Goal: Task Accomplishment & Management: Complete application form

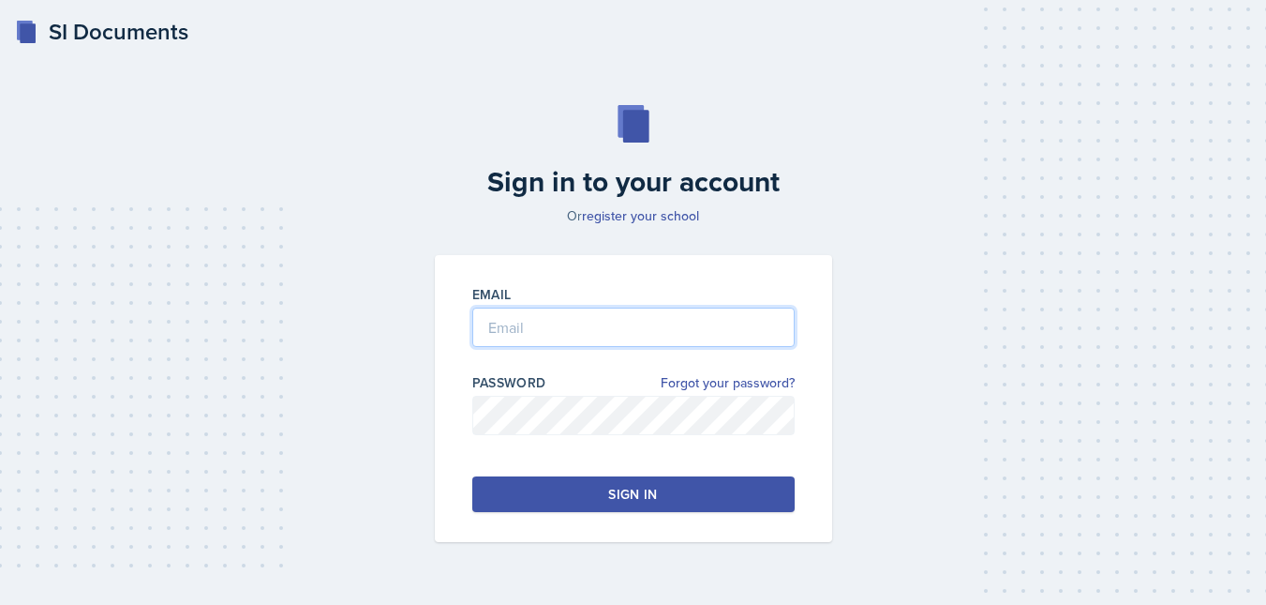
click at [549, 328] on input "email" at bounding box center [633, 326] width 322 height 39
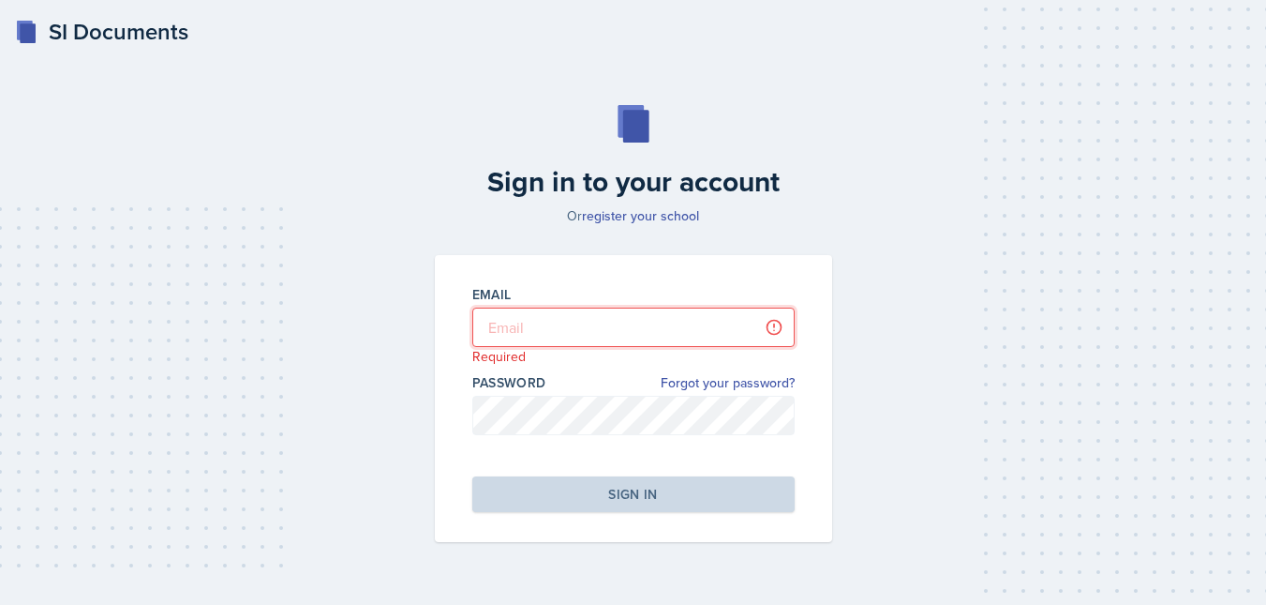
type input "[EMAIL_ADDRESS][DOMAIN_NAME]"
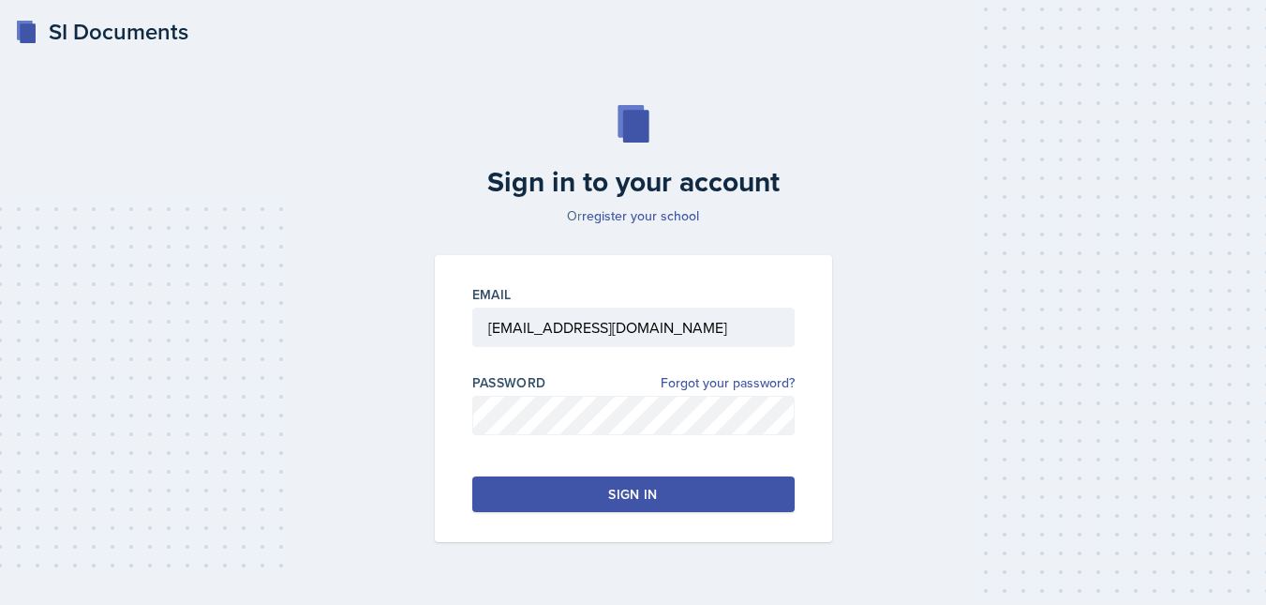
click at [622, 487] on div "Sign in" at bounding box center [632, 494] width 49 height 19
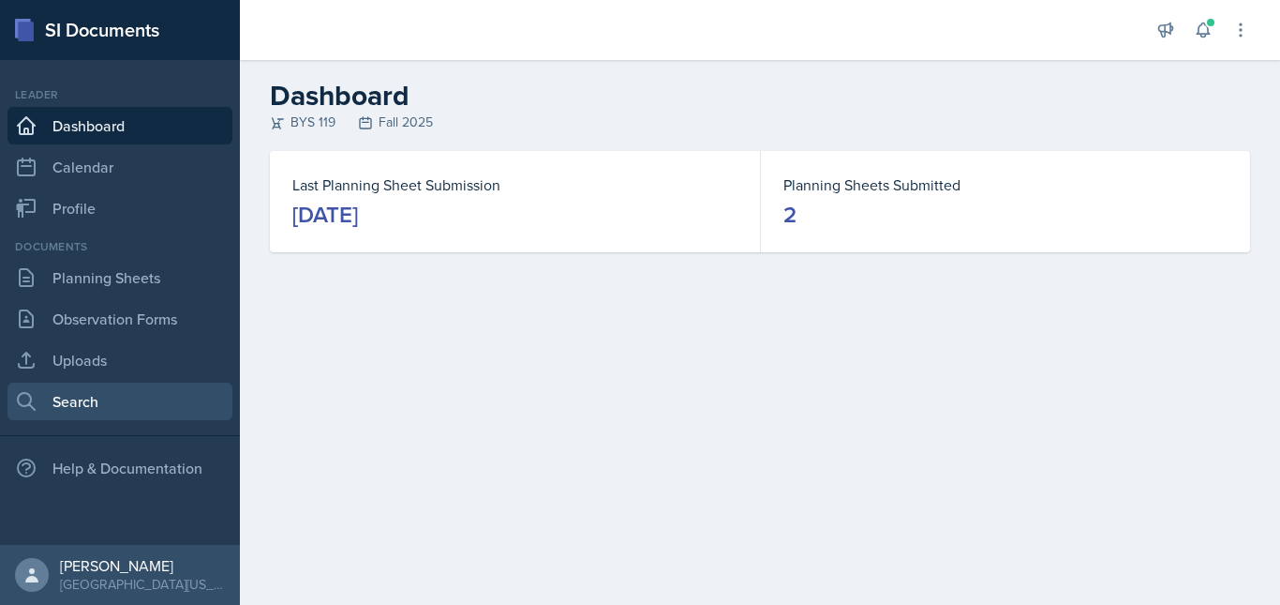
click at [113, 401] on link "Search" at bounding box center [119, 400] width 225 height 37
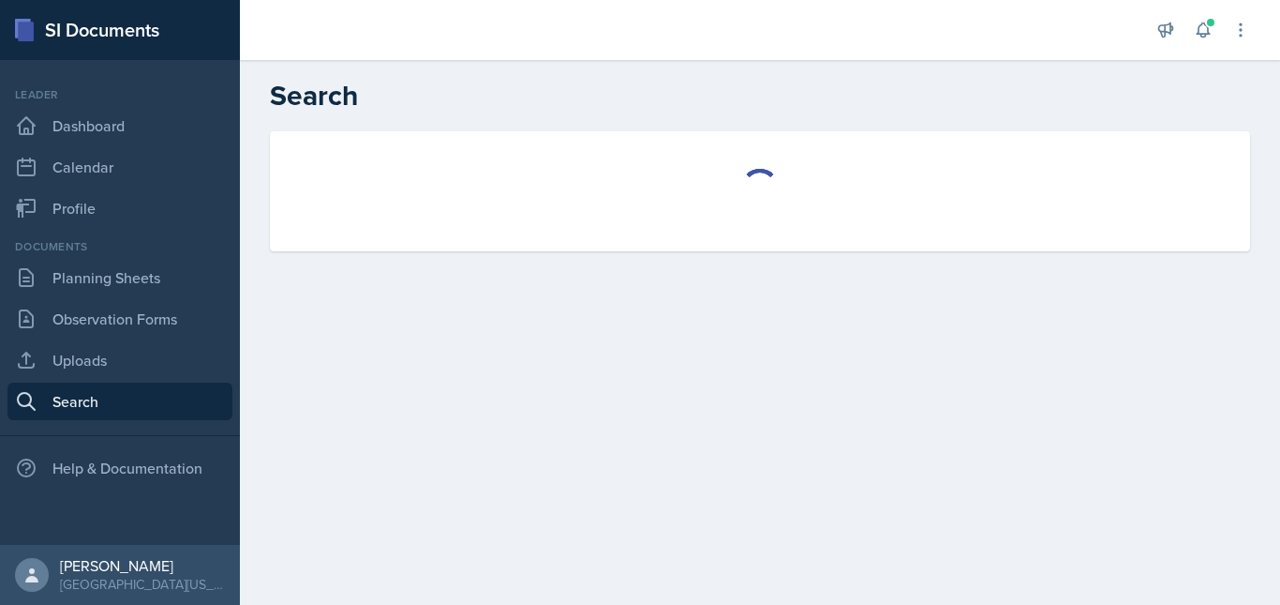
select select "all"
select select "1"
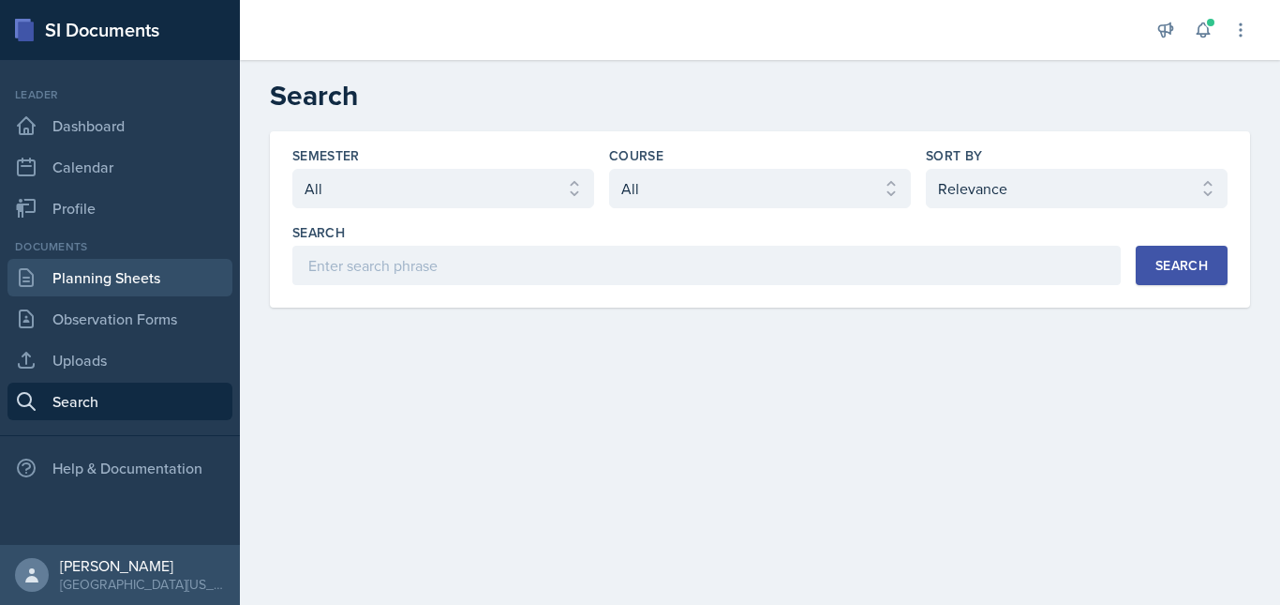
click at [112, 274] on link "Planning Sheets" at bounding box center [119, 277] width 225 height 37
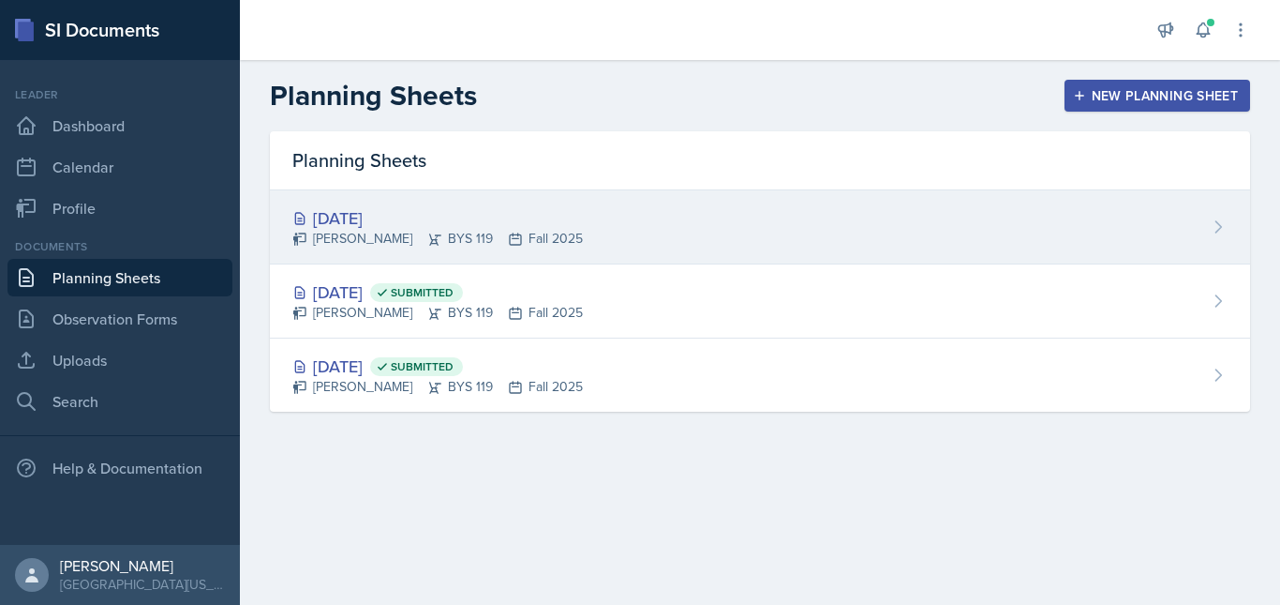
click at [687, 235] on div "[DATE] [PERSON_NAME] BYS 119 Fall 2025" at bounding box center [760, 227] width 980 height 74
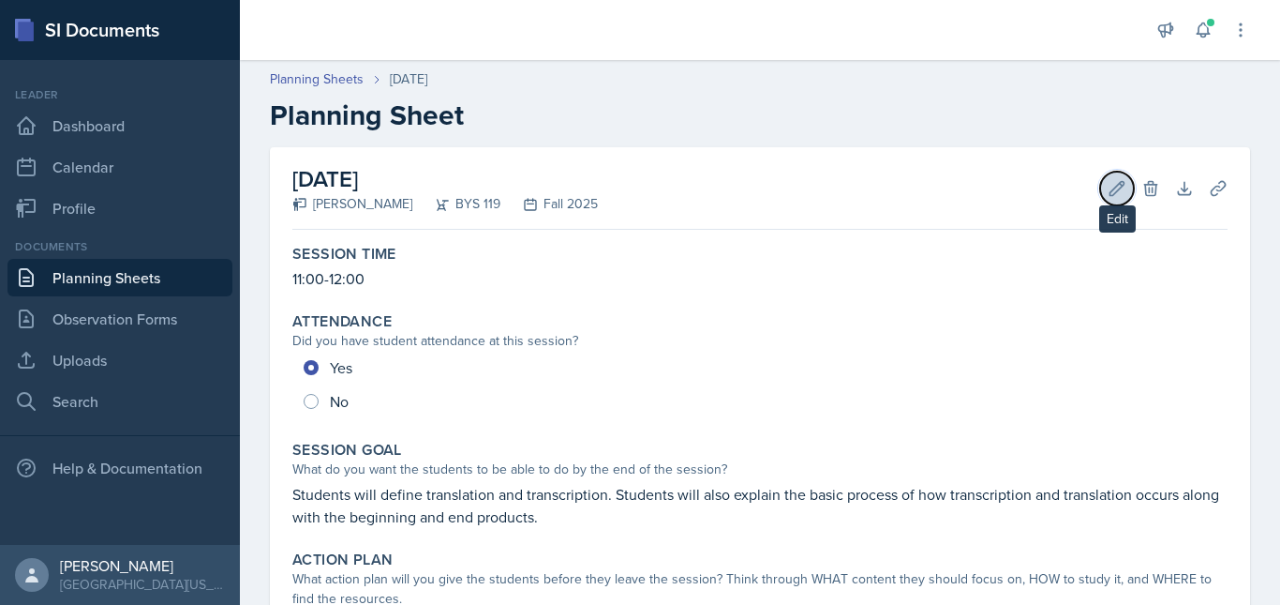
click at [1108, 181] on icon at bounding box center [1117, 188] width 19 height 19
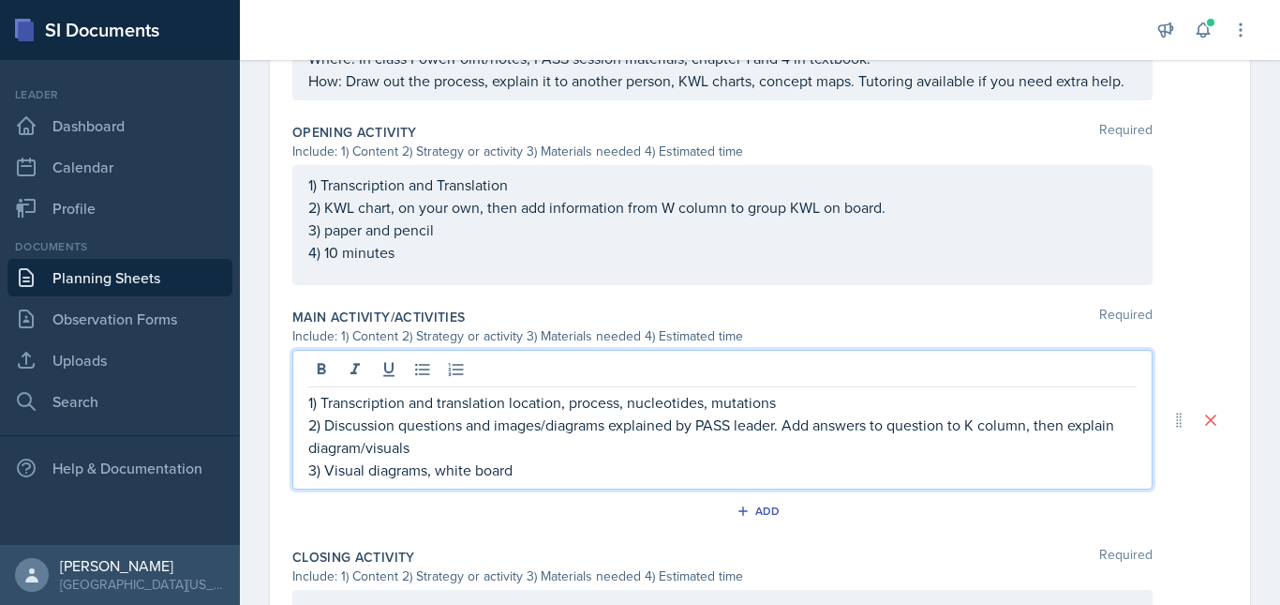
scroll to position [681, 0]
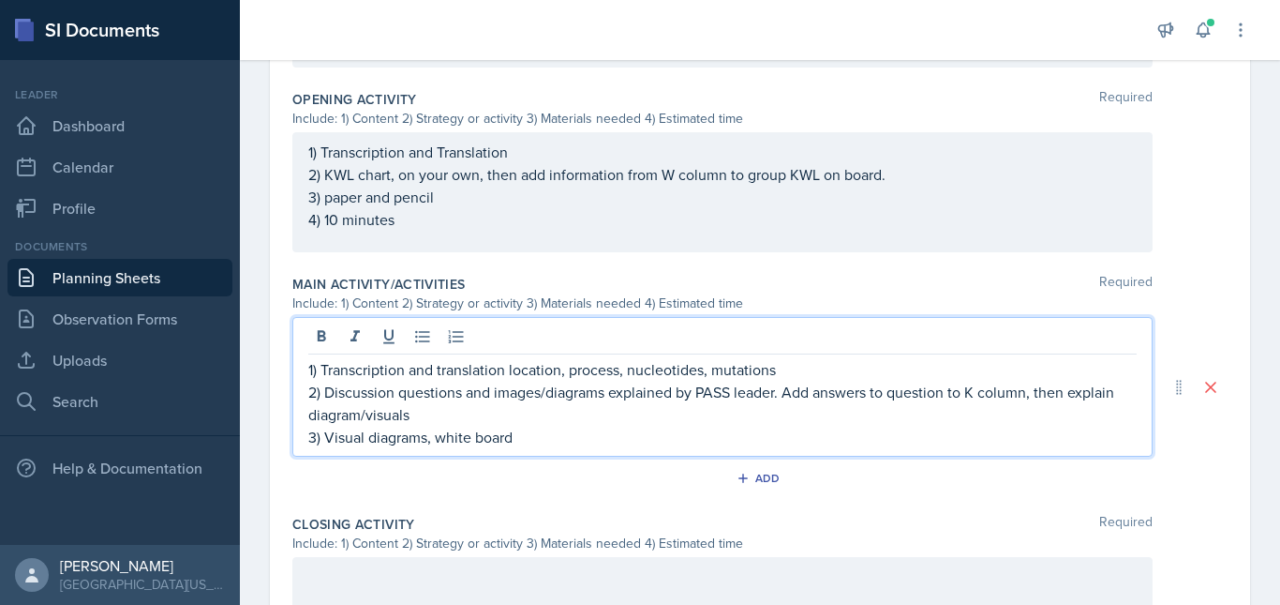
click at [545, 448] on p "3) Visual diagrams, white board" at bounding box center [722, 437] width 829 height 22
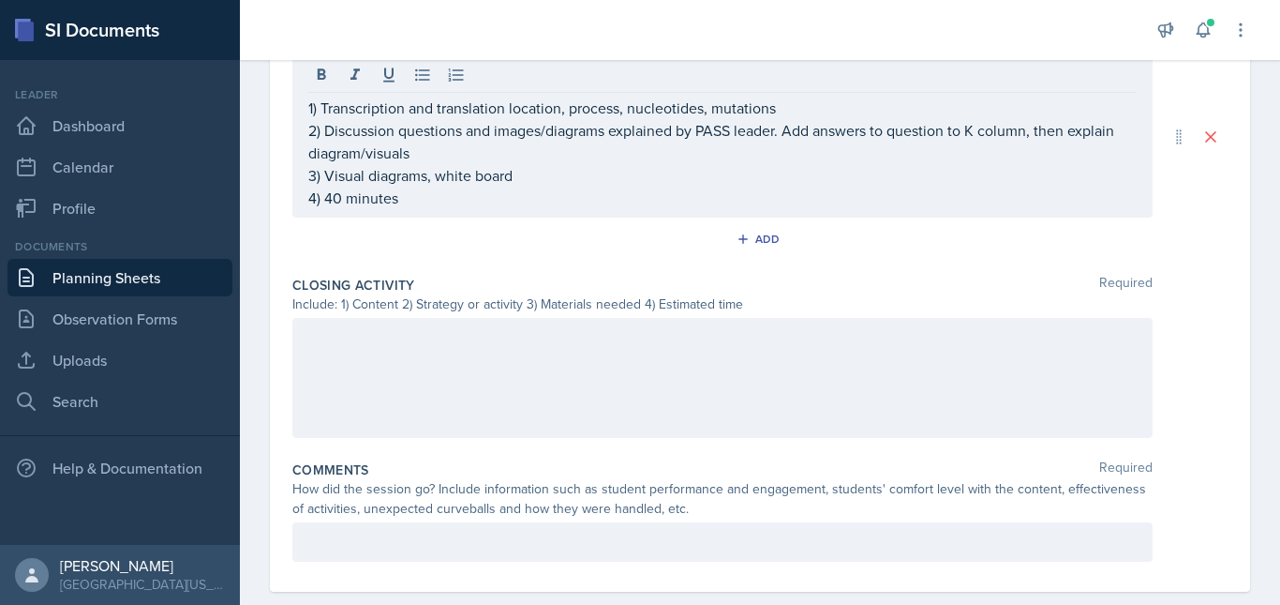
click at [490, 400] on div at bounding box center [722, 378] width 861 height 120
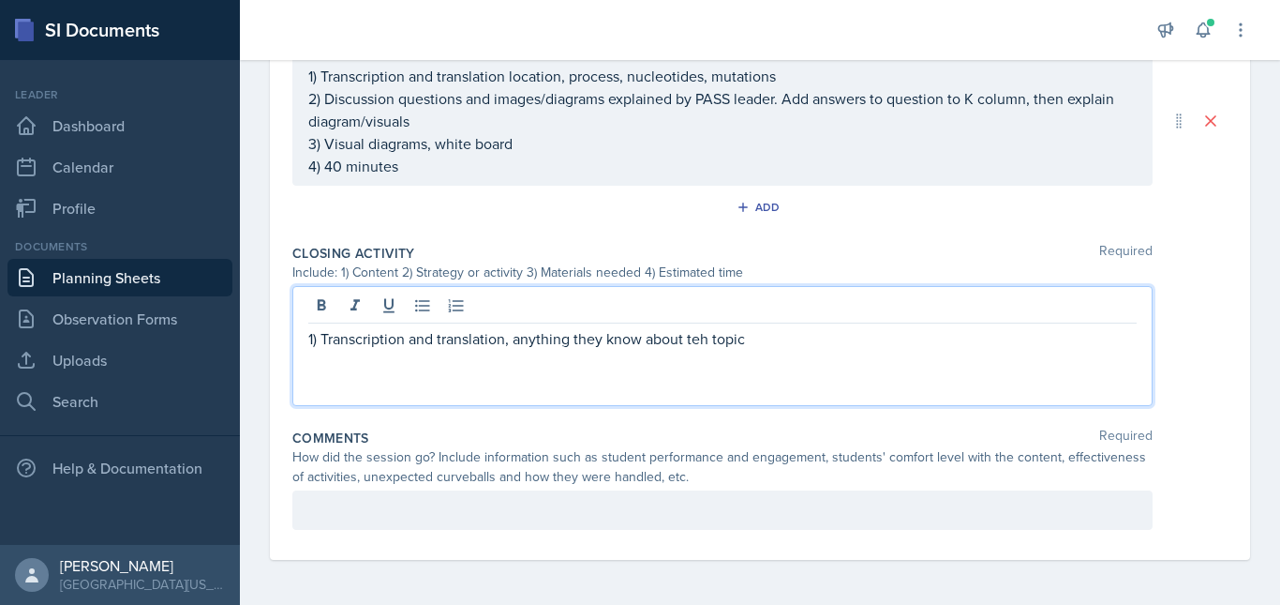
click at [710, 340] on p "1) Transcription and translation, anything they know about teh topic" at bounding box center [722, 338] width 829 height 22
click at [758, 344] on p "1) Transcription and translation, anything they know about the topic" at bounding box center [722, 338] width 829 height 22
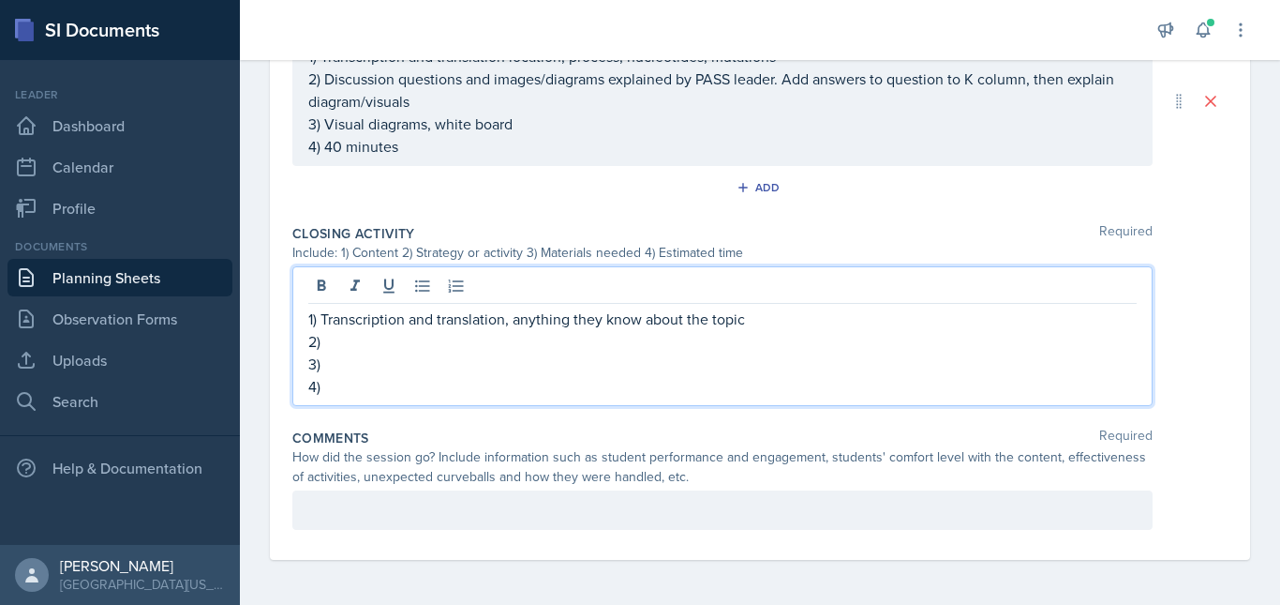
click at [703, 341] on p "2)" at bounding box center [722, 341] width 829 height 22
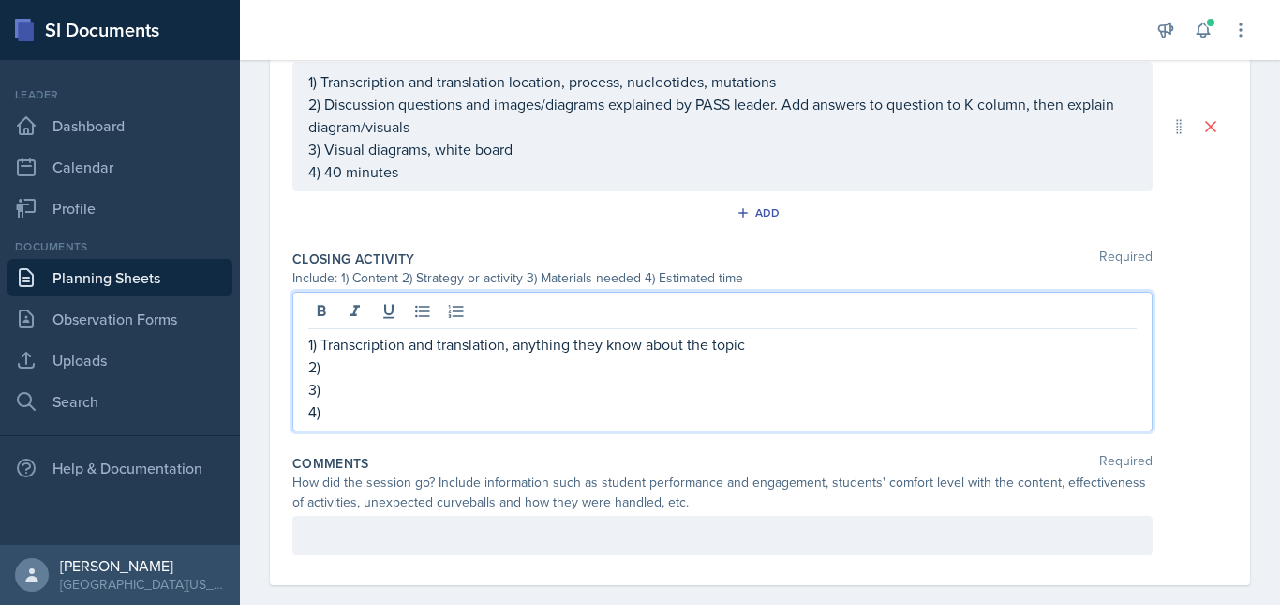
scroll to position [936, 0]
click at [555, 399] on p "3)" at bounding box center [722, 388] width 829 height 22
click at [333, 422] on p "4)" at bounding box center [722, 410] width 829 height 22
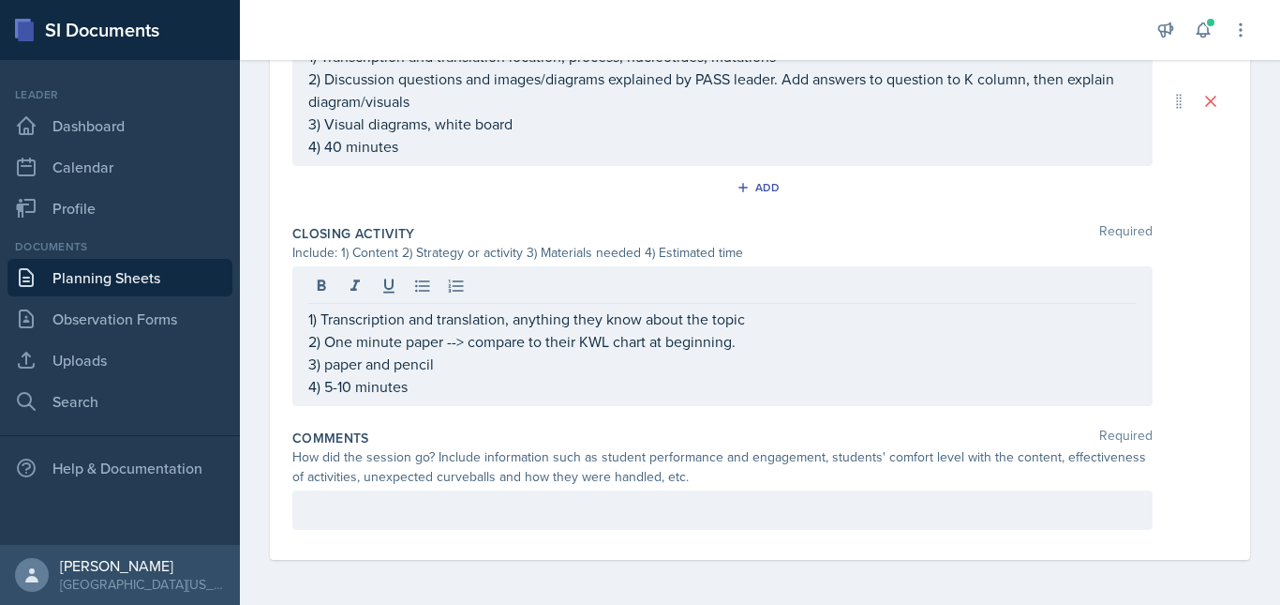
click at [390, 521] on div at bounding box center [722, 509] width 861 height 39
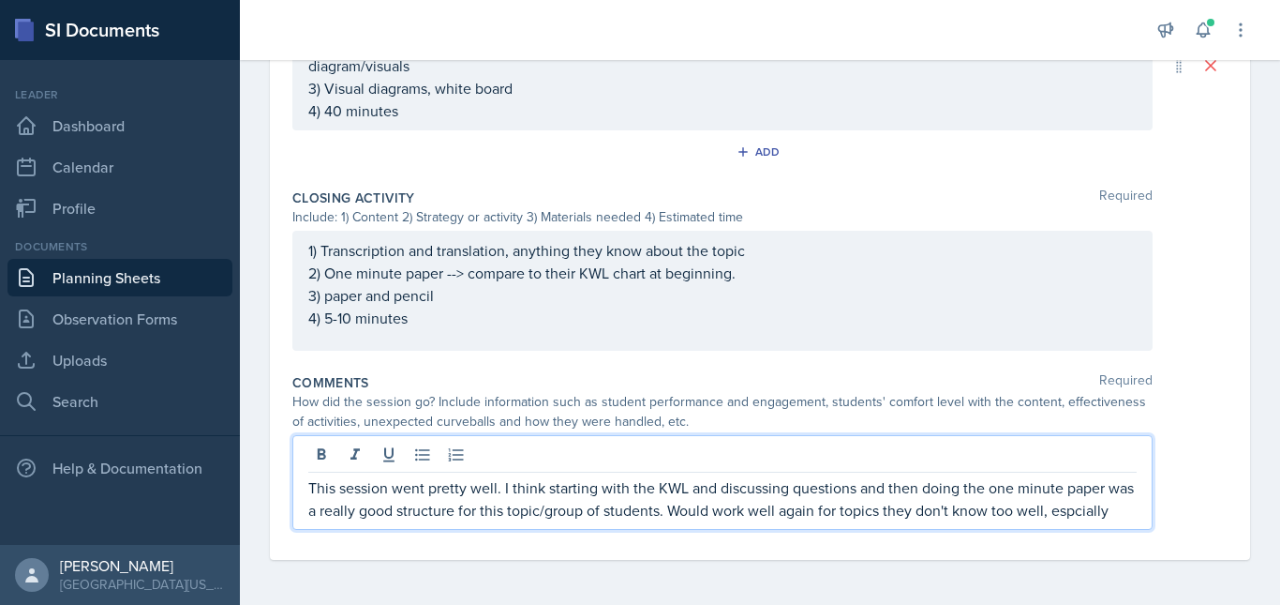
click at [346, 521] on p "This session went pretty well. I think starting with the KWL and discussing que…" at bounding box center [722, 498] width 829 height 45
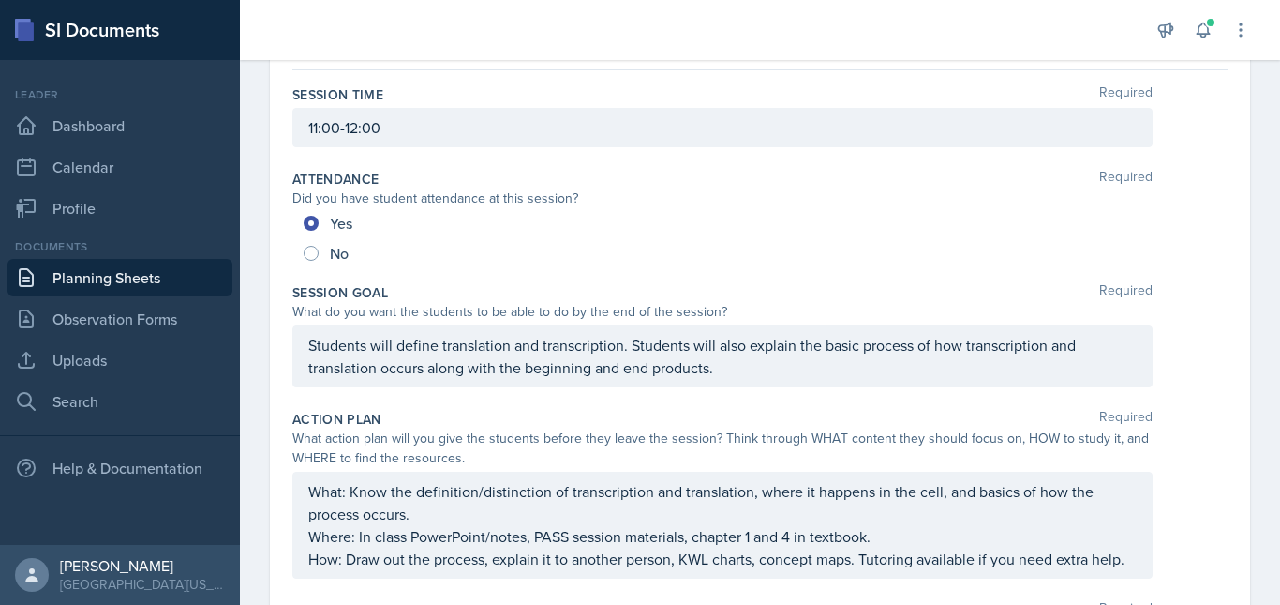
scroll to position [0, 0]
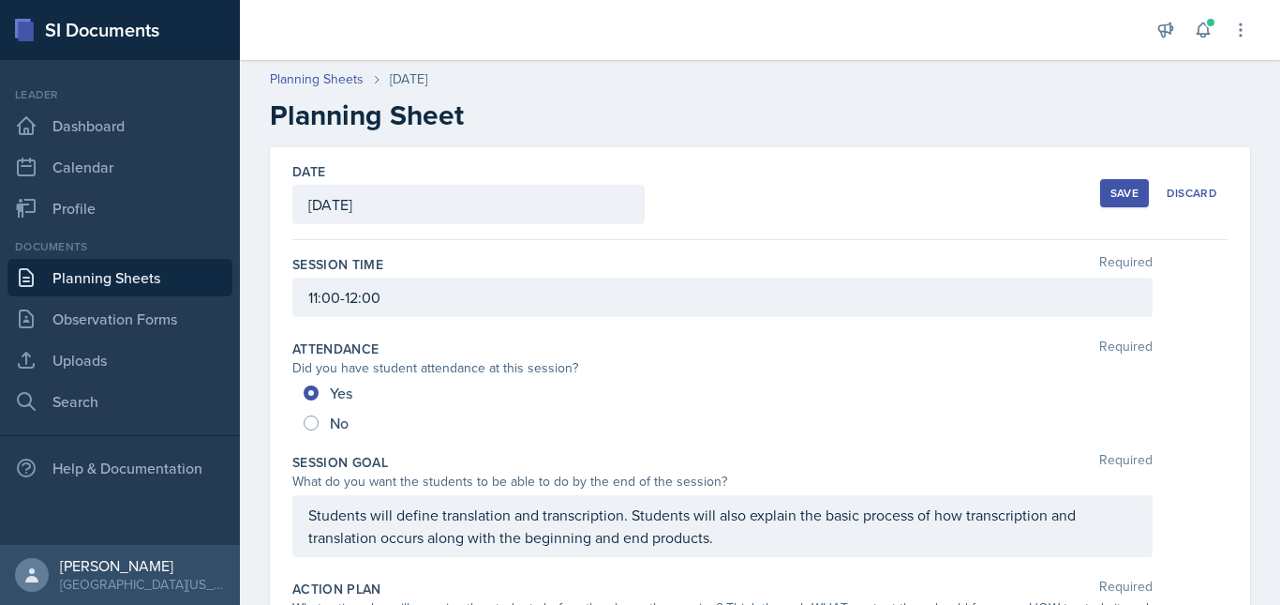
click at [1119, 186] on div "Save" at bounding box center [1125, 193] width 28 height 15
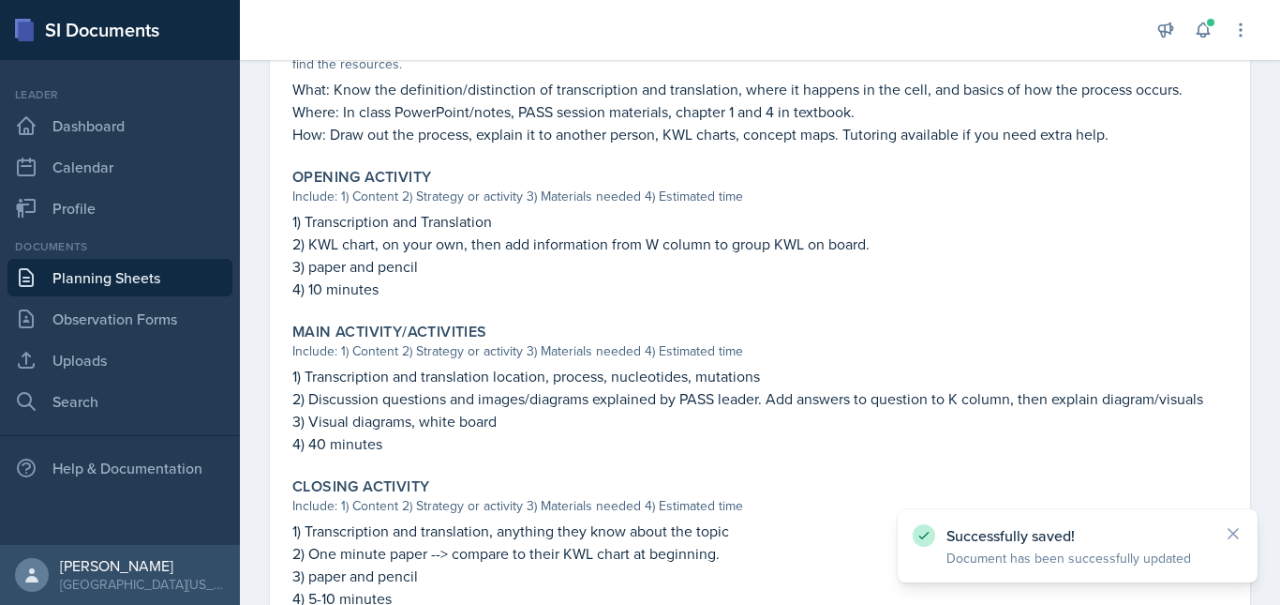
scroll to position [798, 0]
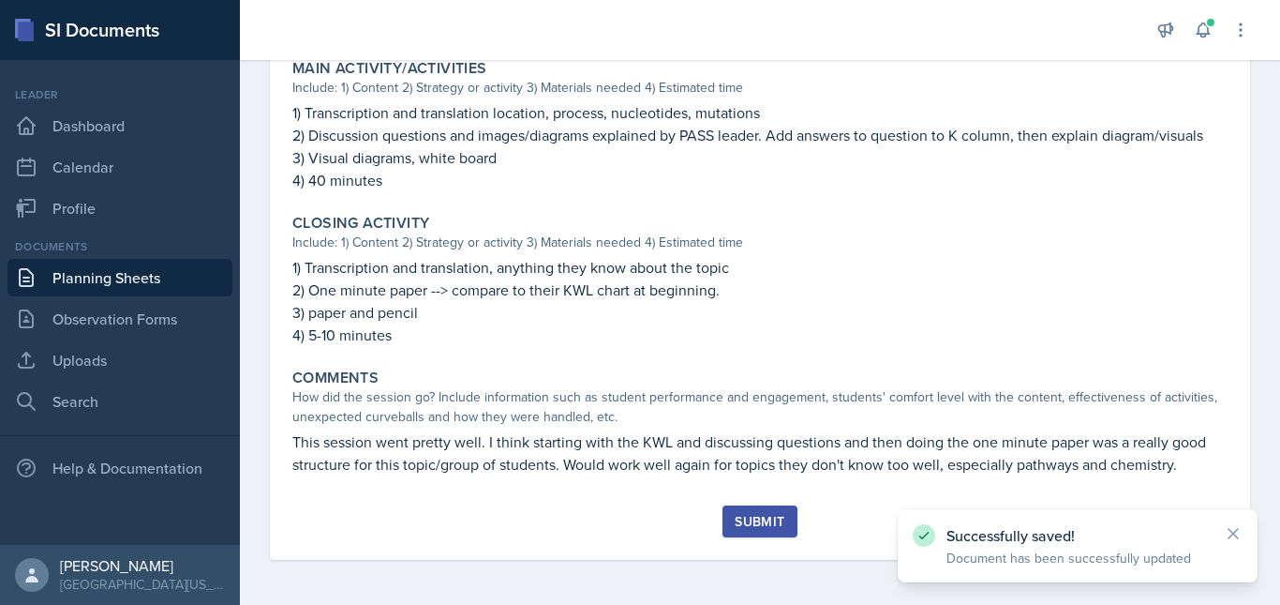
click at [742, 518] on div "Submit" at bounding box center [760, 521] width 50 height 15
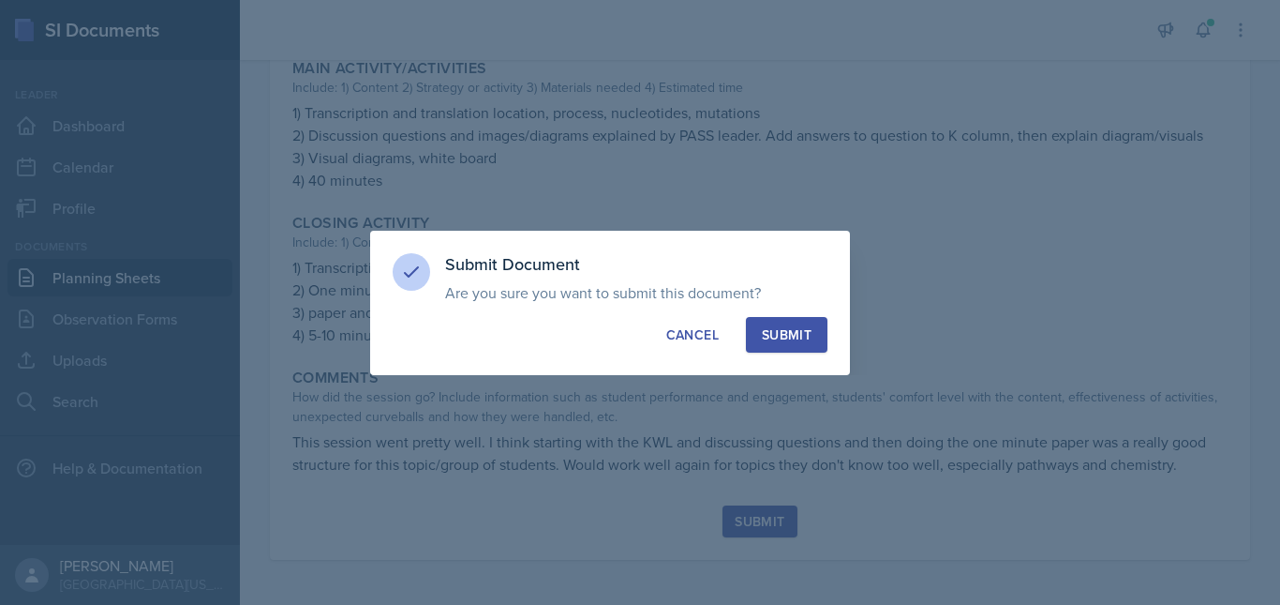
click at [780, 337] on div "Submit" at bounding box center [787, 334] width 50 height 19
radio input "true"
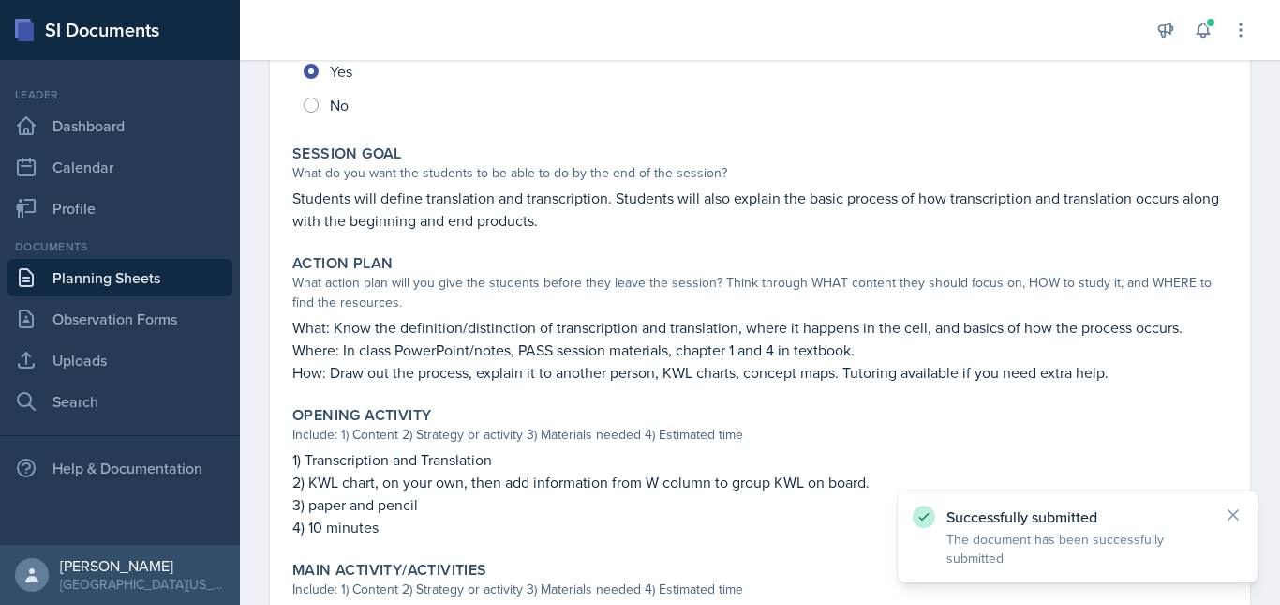
scroll to position [0, 0]
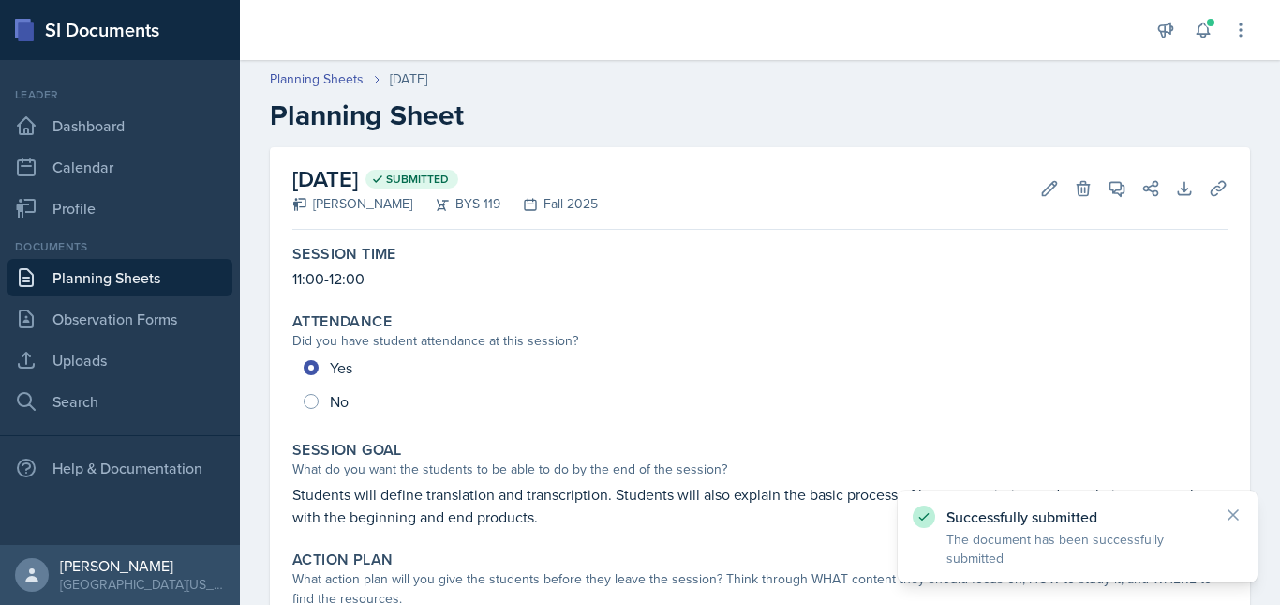
click at [98, 270] on link "Planning Sheets" at bounding box center [119, 277] width 225 height 37
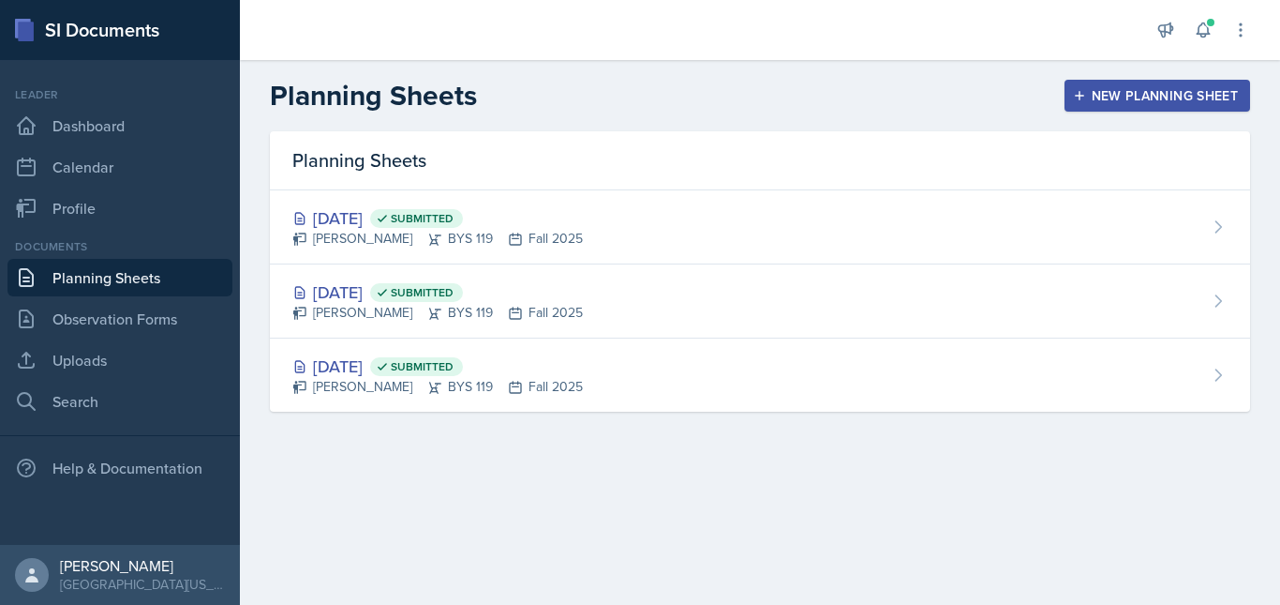
click at [1134, 93] on div "New Planning Sheet" at bounding box center [1157, 95] width 161 height 15
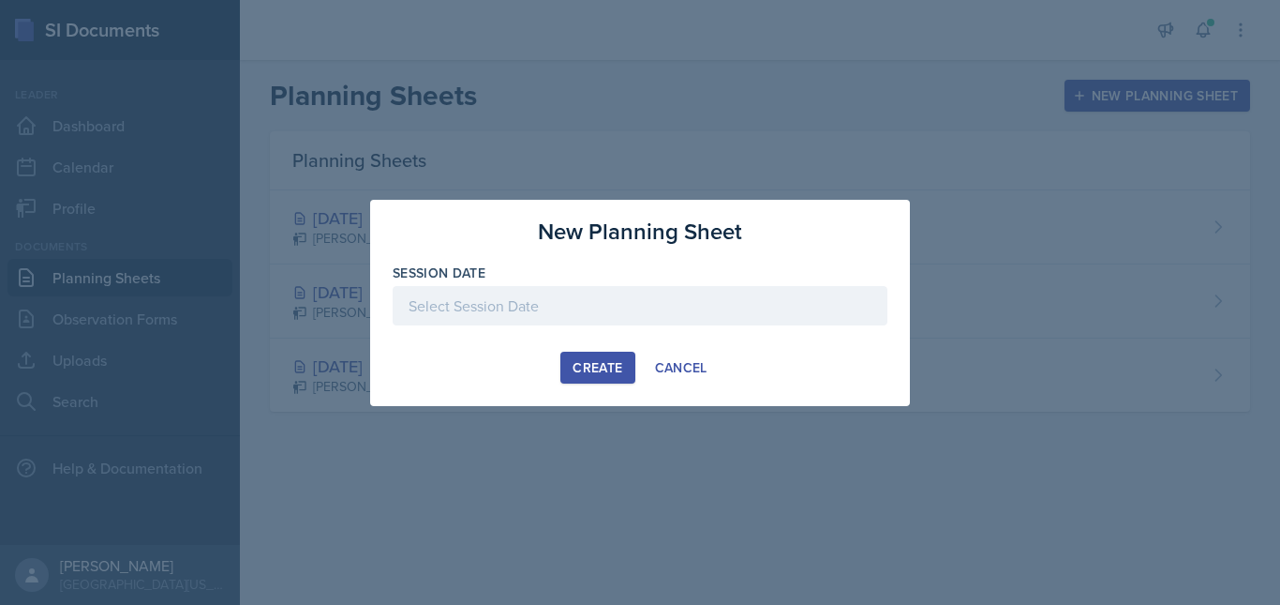
click at [769, 298] on div at bounding box center [640, 305] width 495 height 39
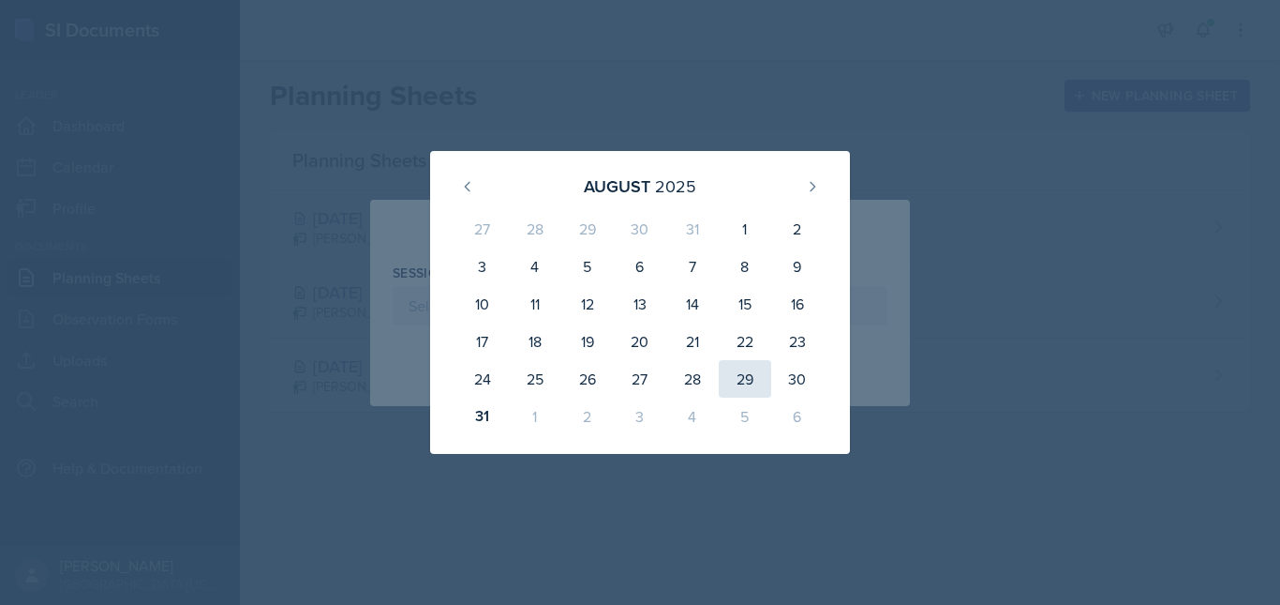
click at [744, 380] on div "29" at bounding box center [745, 378] width 52 height 37
type input "[DATE]"
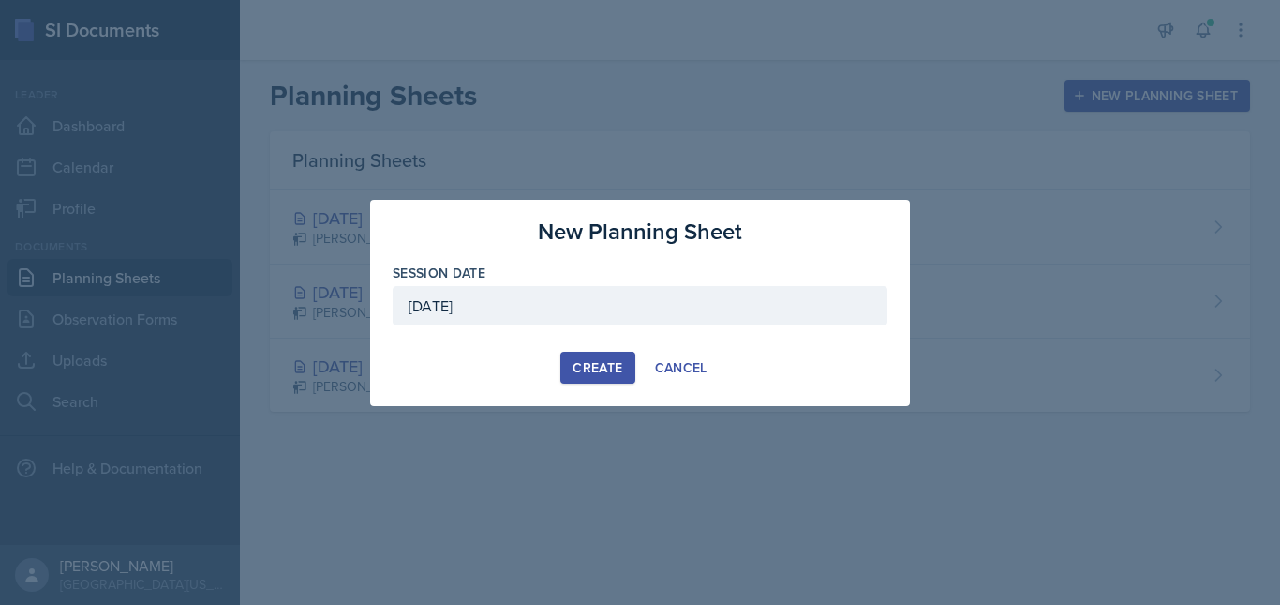
click at [595, 370] on div "Create" at bounding box center [598, 367] width 50 height 15
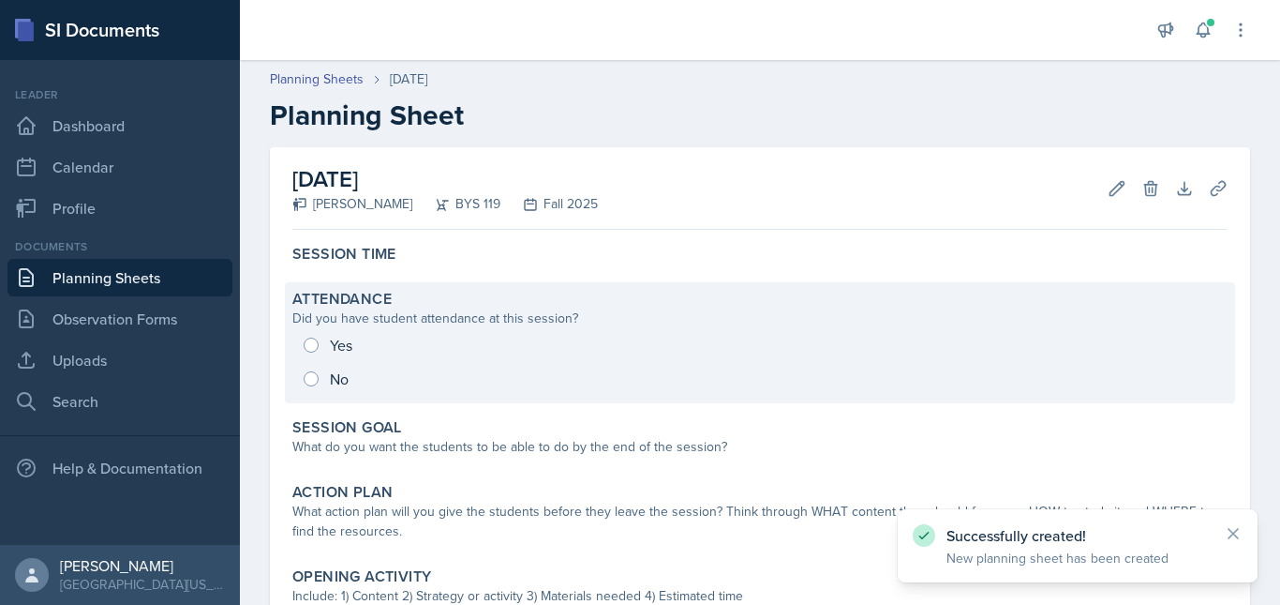
click at [335, 344] on div "Yes No" at bounding box center [759, 361] width 935 height 67
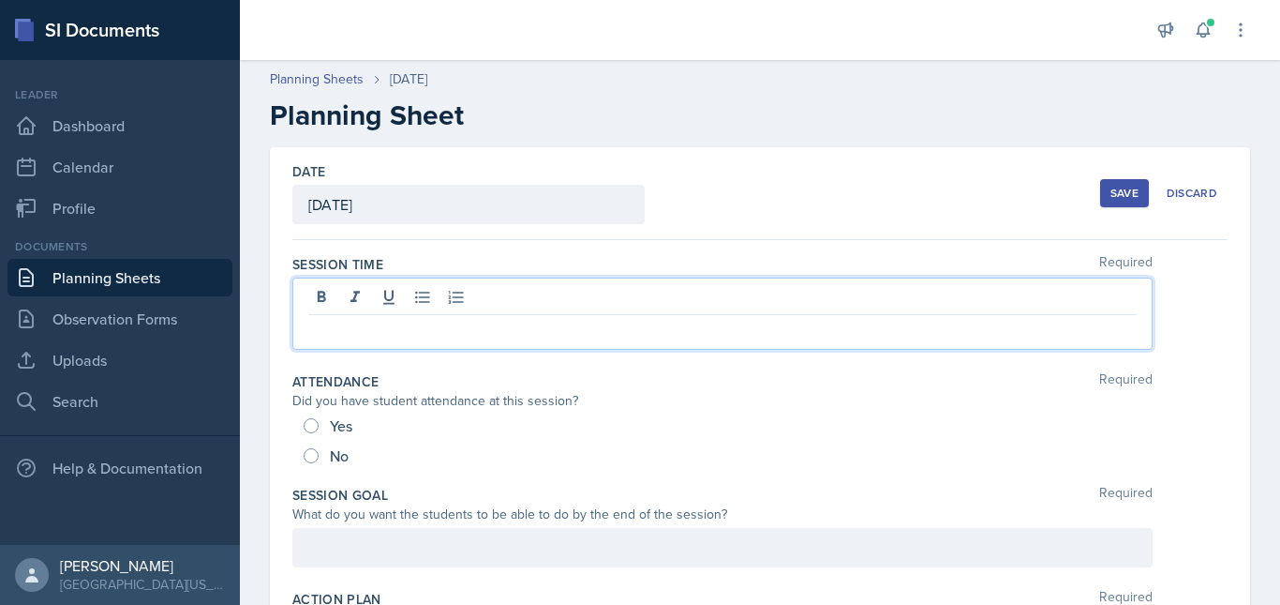
click at [332, 296] on div at bounding box center [722, 313] width 861 height 72
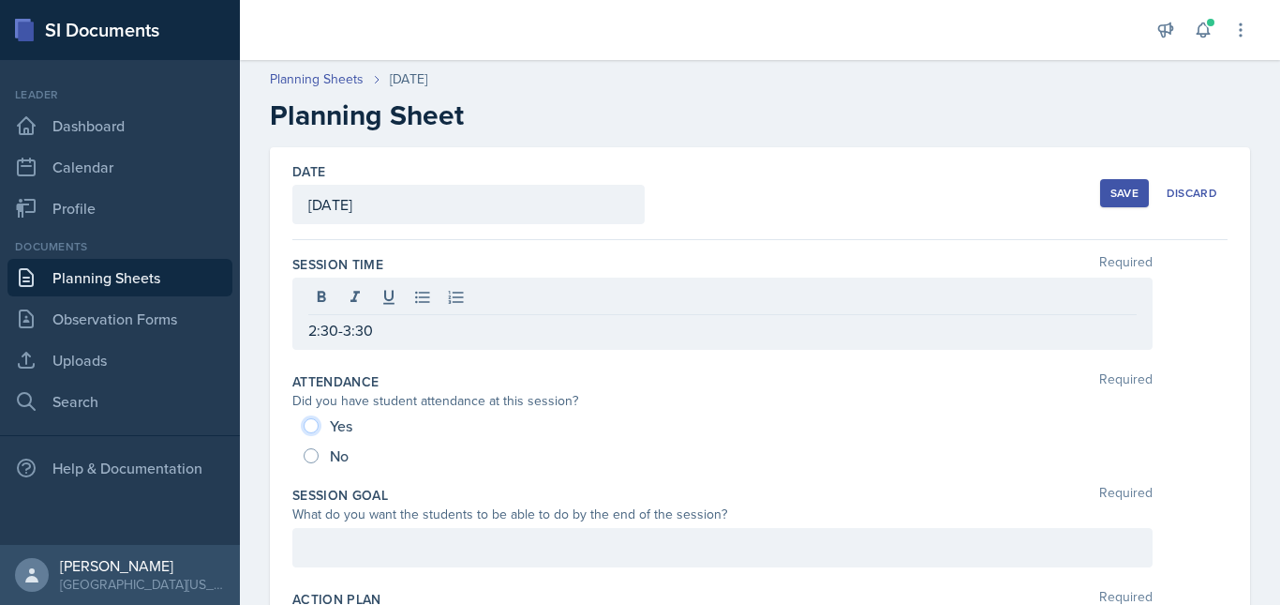
click at [306, 427] on input "Yes" at bounding box center [311, 425] width 15 height 15
radio input "true"
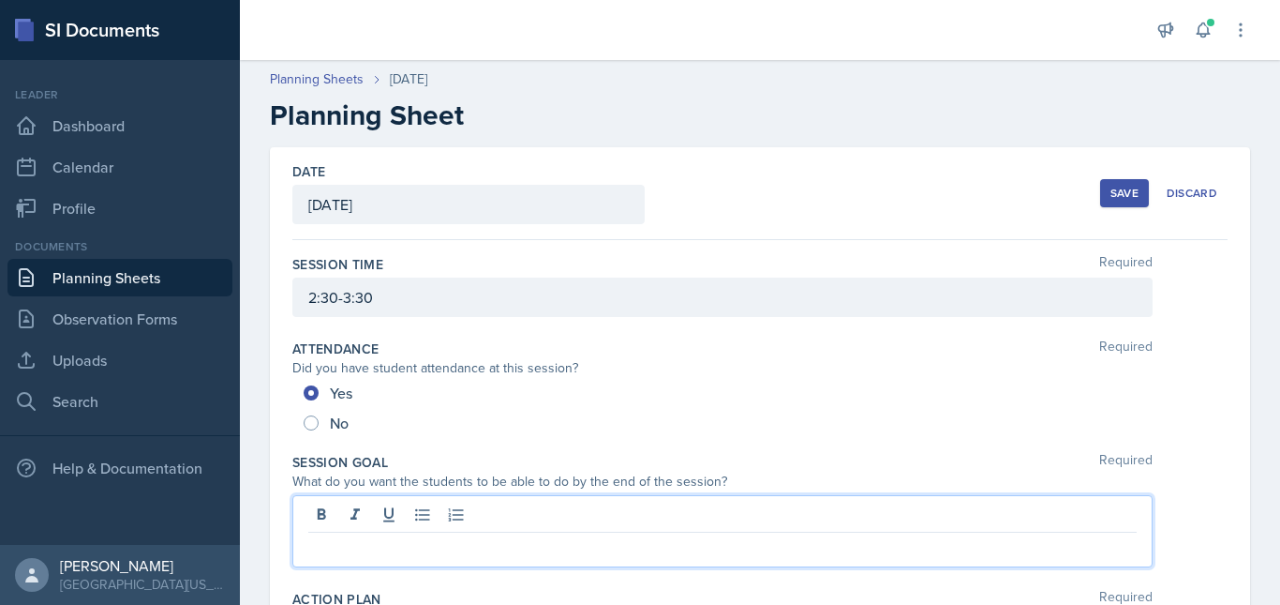
click at [387, 514] on div at bounding box center [722, 531] width 861 height 72
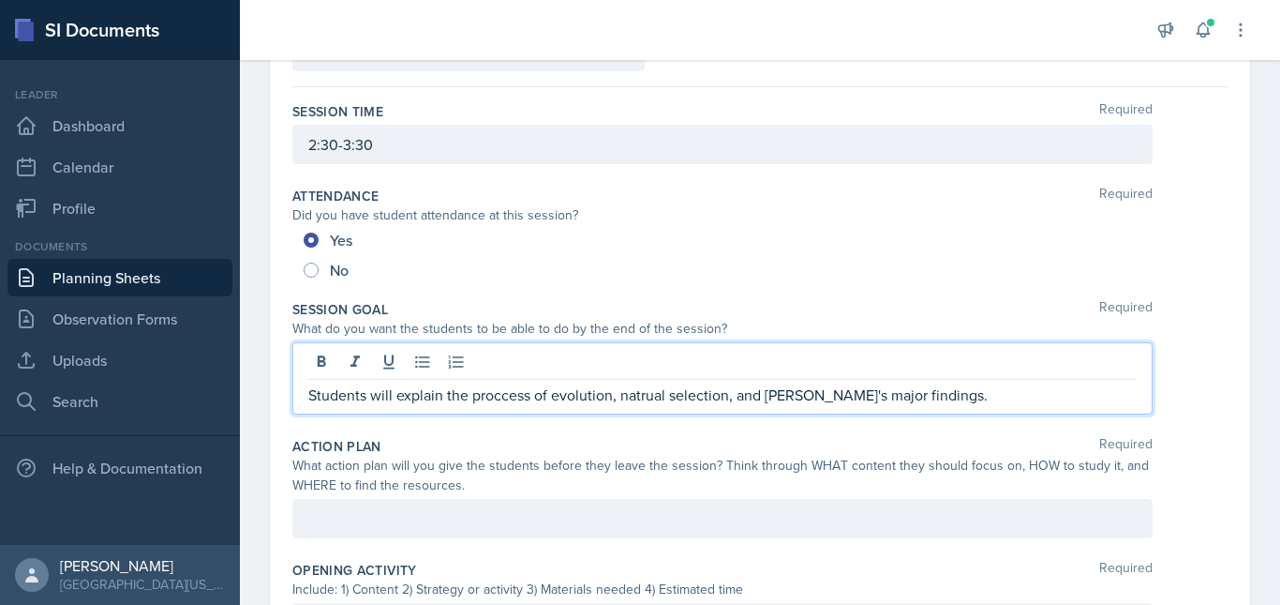
scroll to position [247, 0]
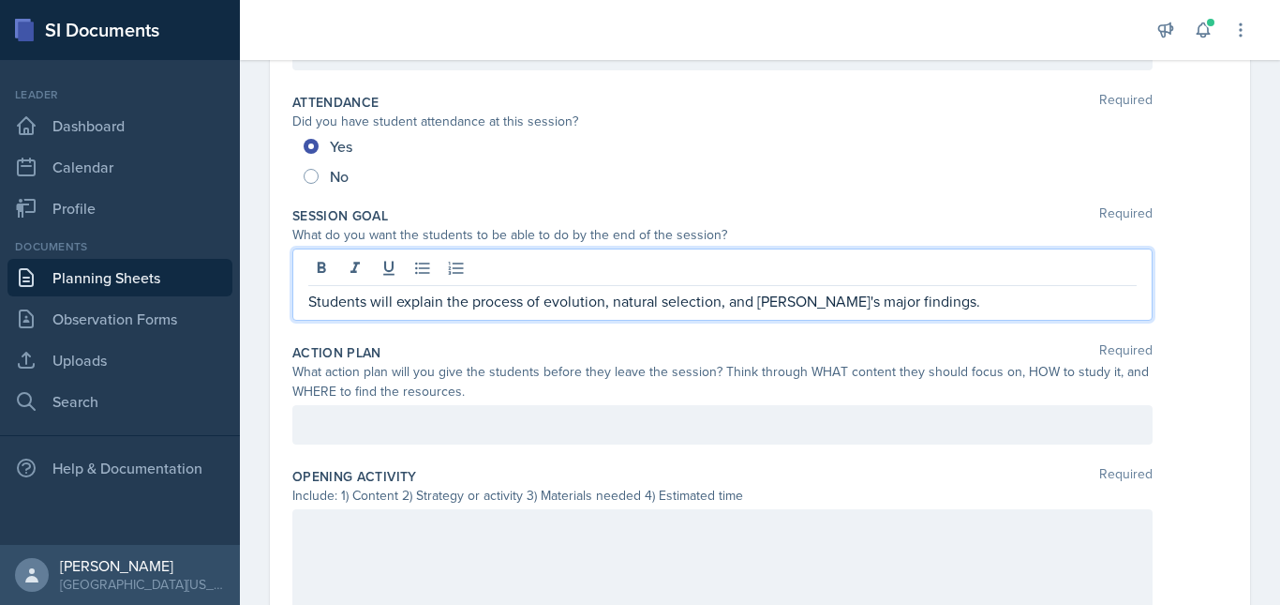
click at [946, 308] on p "Students will explain the process of evolution, natural selection, and [PERSON_…" at bounding box center [722, 301] width 829 height 22
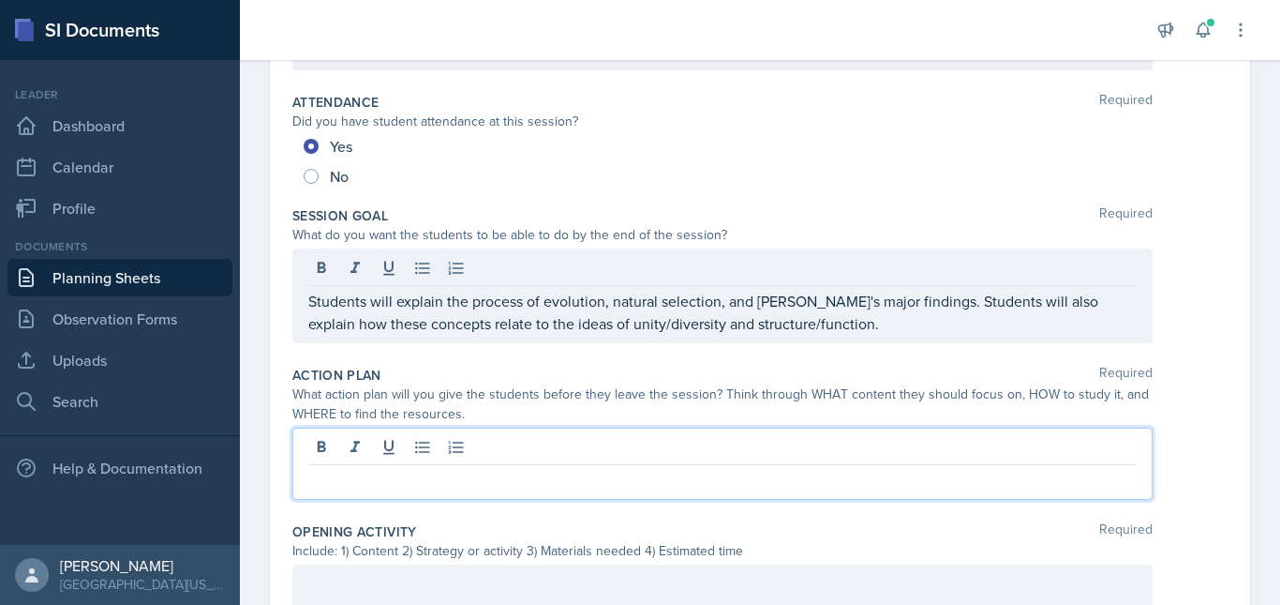
click at [453, 456] on div at bounding box center [722, 463] width 861 height 72
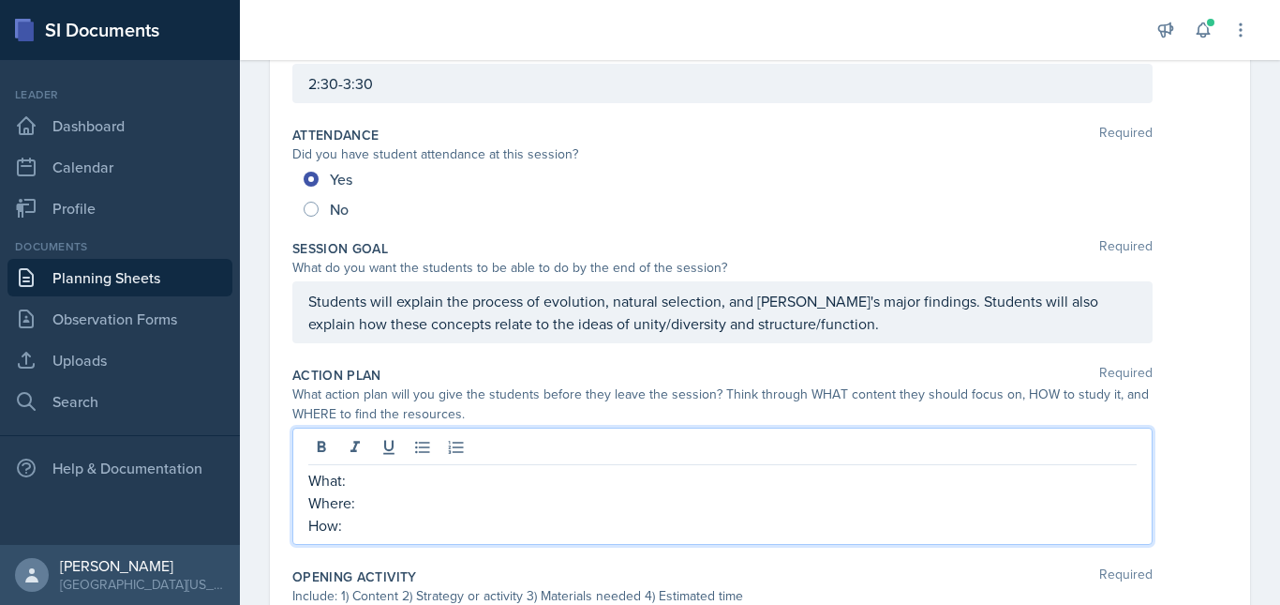
click at [464, 475] on p "What:" at bounding box center [722, 480] width 829 height 22
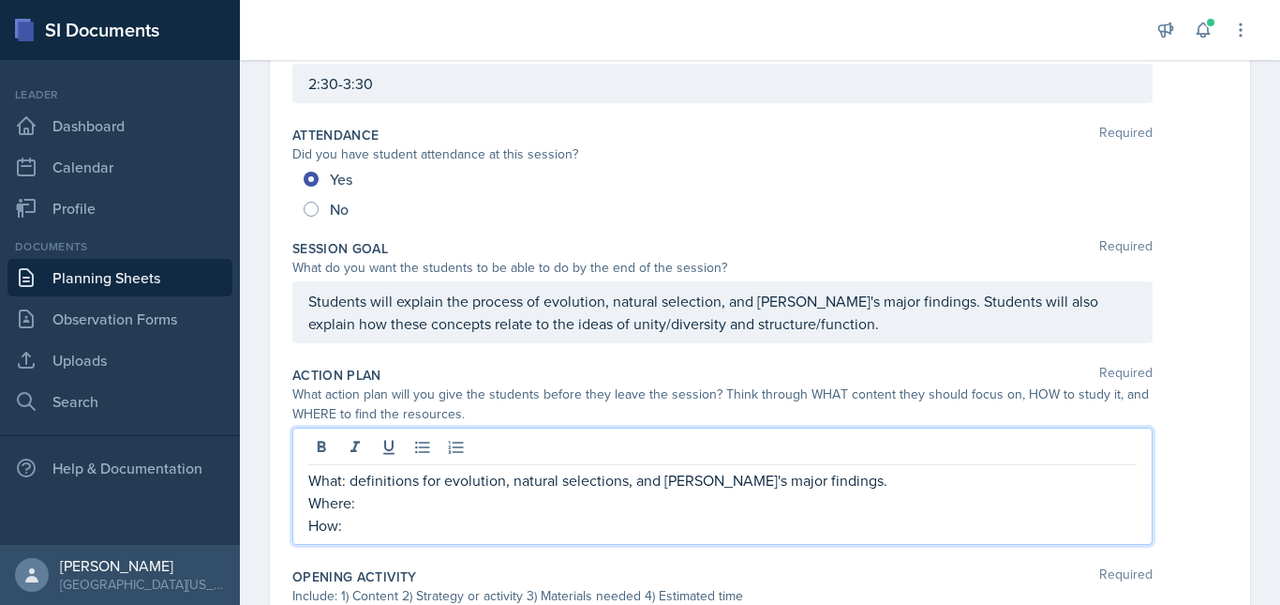
click at [846, 475] on p "What: definitions for evolution, natural selections, and [PERSON_NAME]'s major …" at bounding box center [722, 480] width 829 height 22
click at [691, 504] on p "Where:" at bounding box center [722, 502] width 829 height 22
click at [695, 507] on p "Where: in class PowerPoints, in class examples, PASS" at bounding box center [722, 502] width 829 height 22
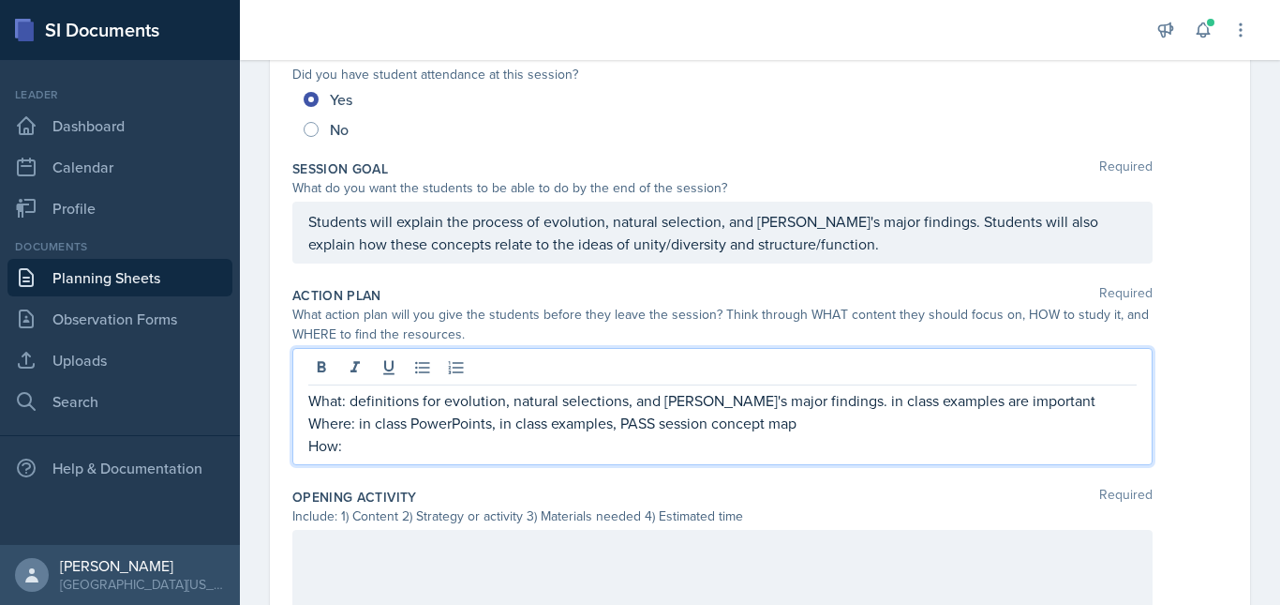
scroll to position [294, 0]
click at [563, 444] on p "How:" at bounding box center [722, 444] width 829 height 22
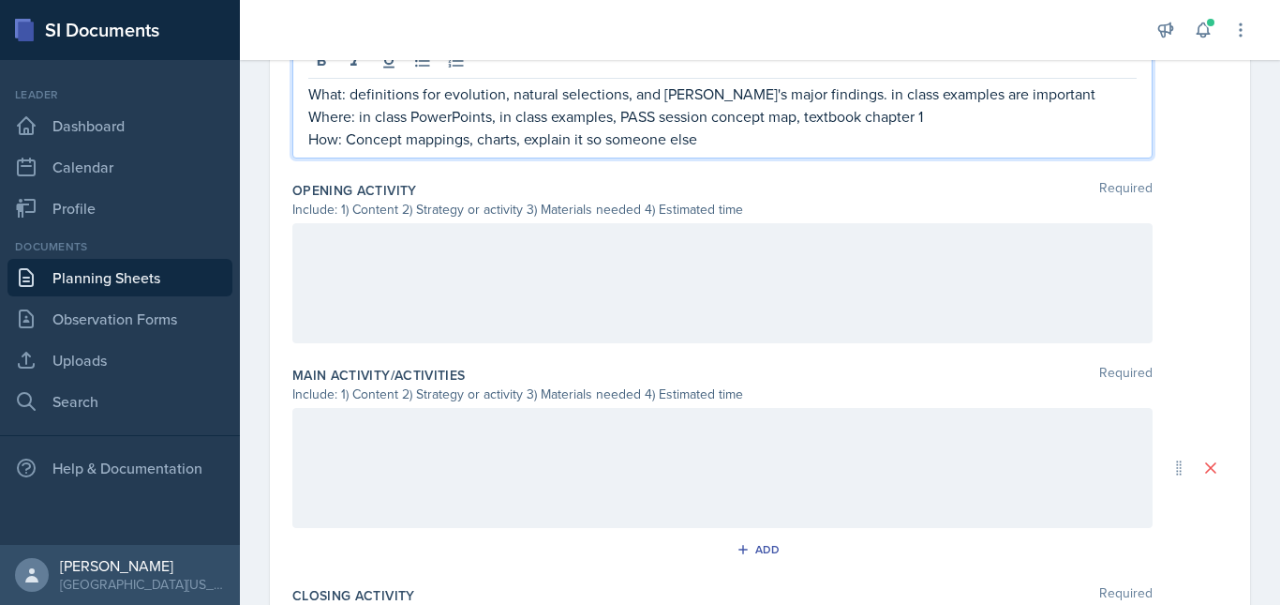
scroll to position [601, 0]
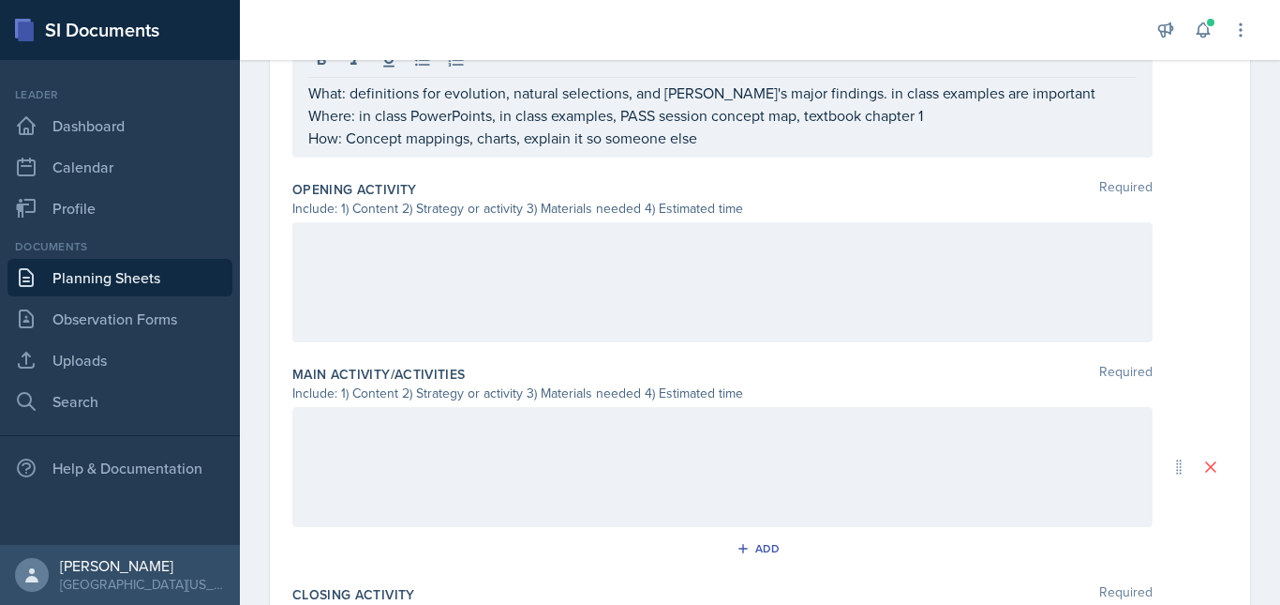
click at [651, 283] on div at bounding box center [722, 282] width 861 height 120
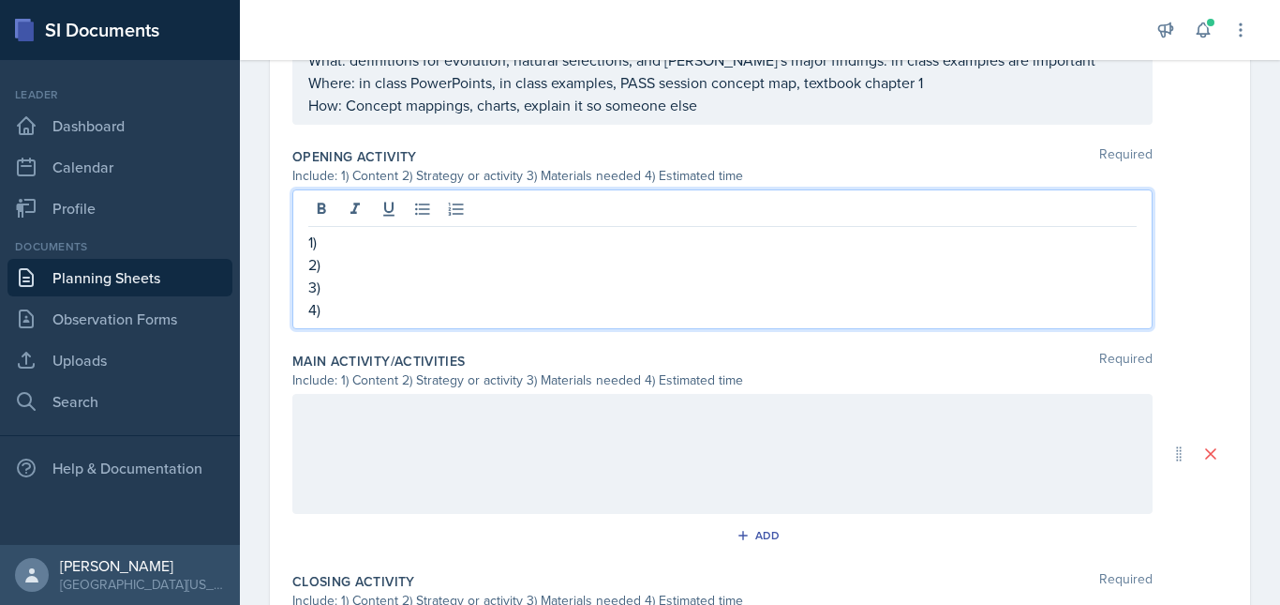
click at [626, 238] on p "1)" at bounding box center [722, 242] width 829 height 22
click at [341, 271] on p "2)" at bounding box center [722, 264] width 829 height 22
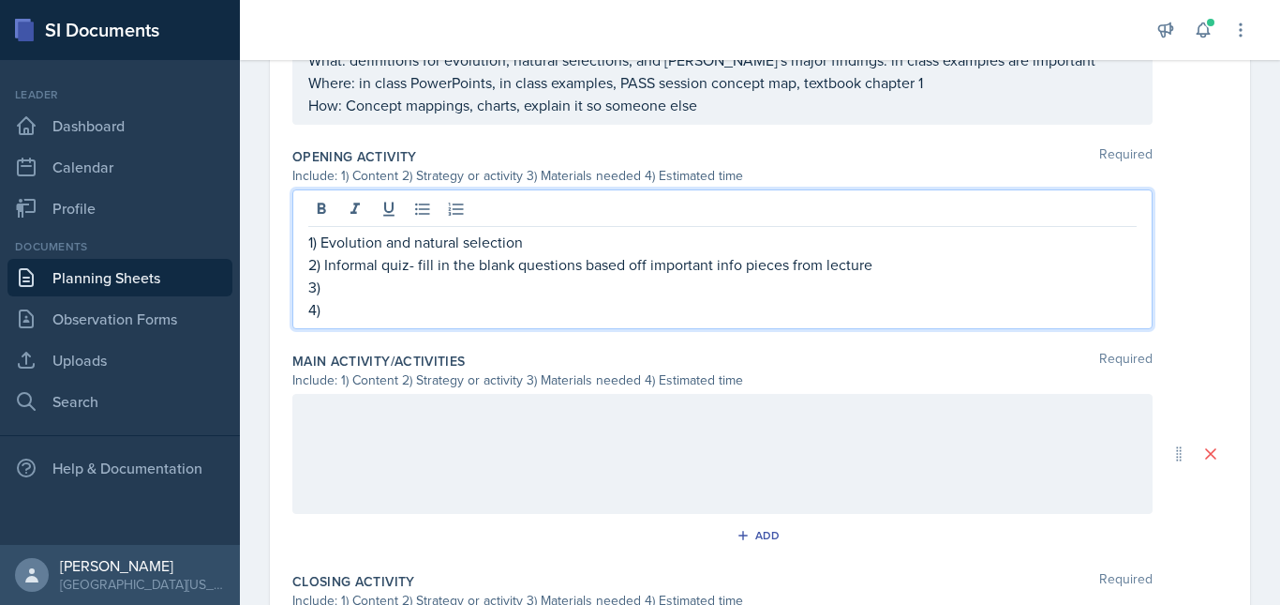
click at [365, 288] on p "3)" at bounding box center [722, 287] width 829 height 22
click at [370, 316] on p "4)" at bounding box center [722, 309] width 829 height 22
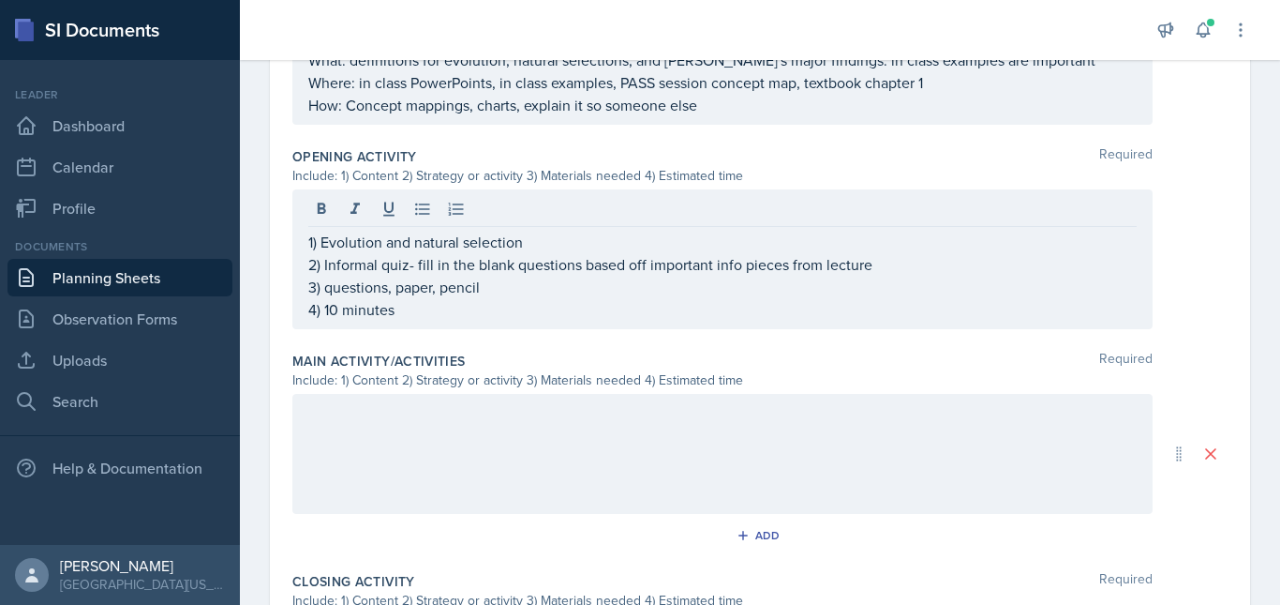
click at [367, 462] on div at bounding box center [722, 454] width 861 height 120
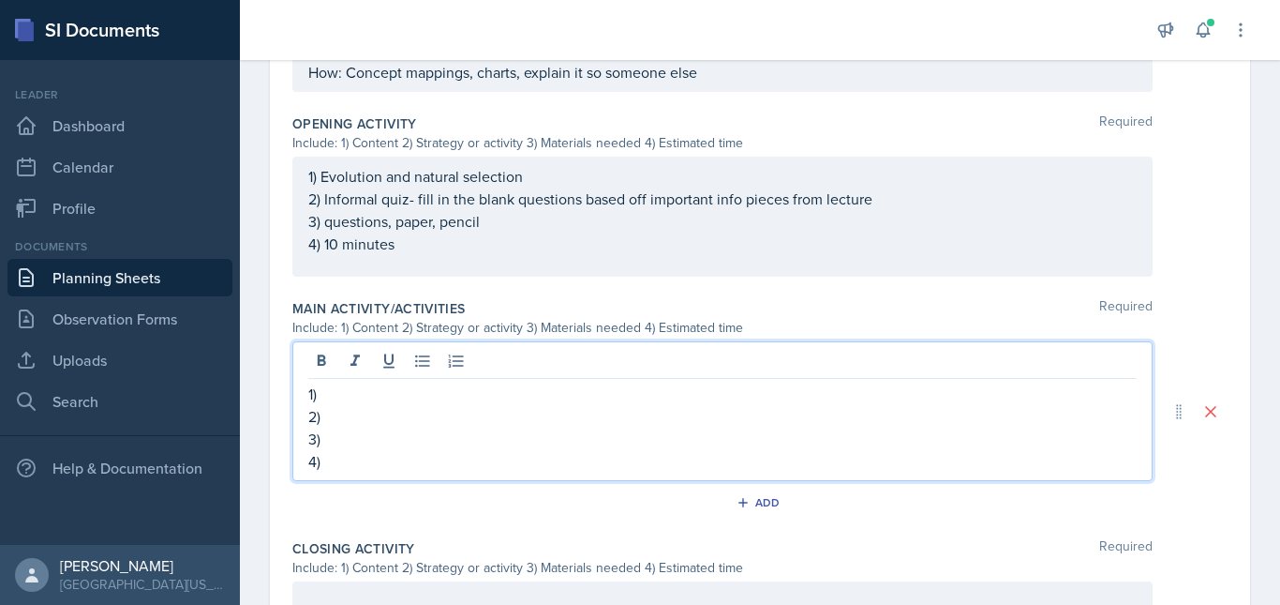
click at [372, 394] on p "1)" at bounding box center [722, 393] width 829 height 22
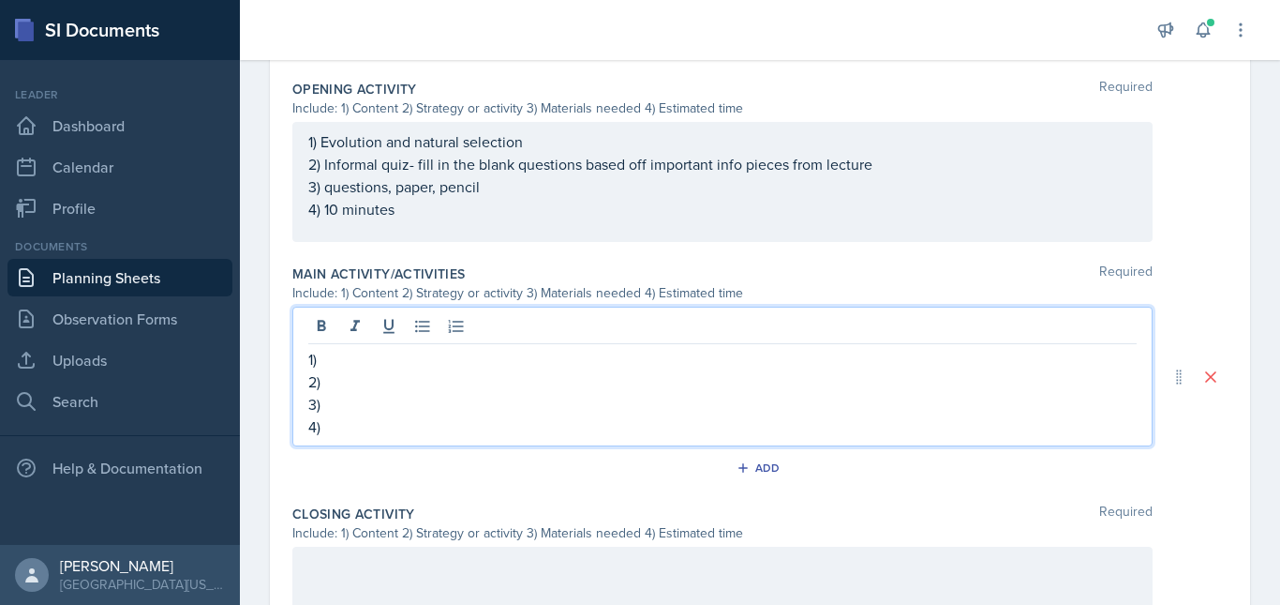
scroll to position [669, 0]
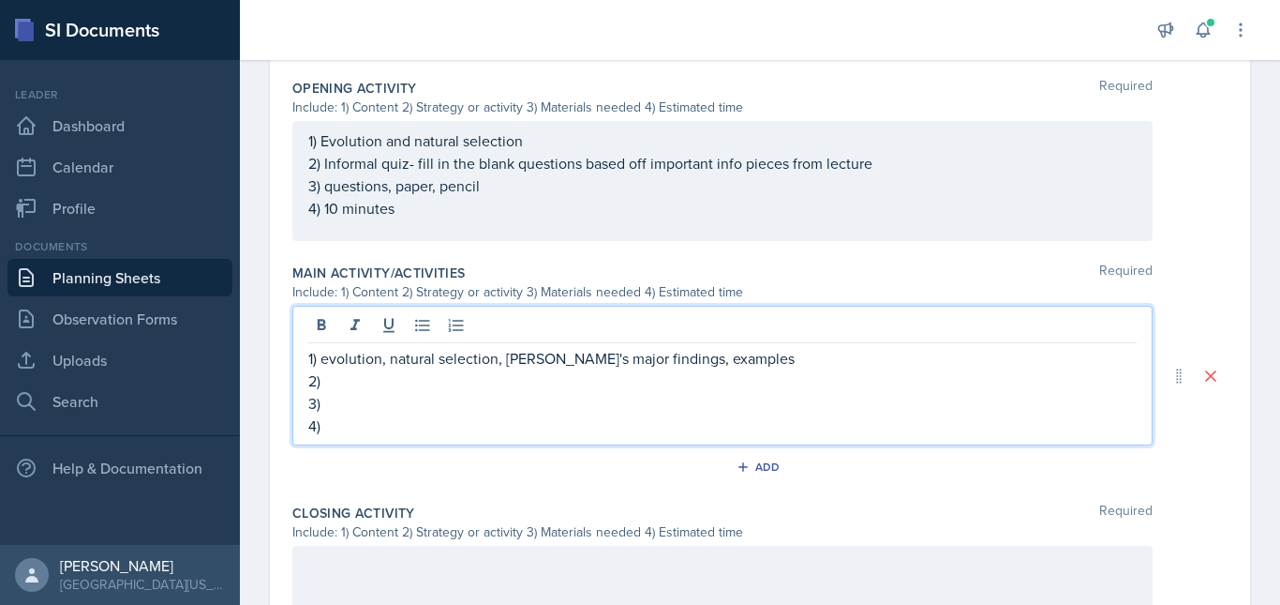
click at [427, 383] on p "2)" at bounding box center [722, 380] width 829 height 22
click at [380, 407] on p "3)" at bounding box center [722, 403] width 829 height 22
click at [363, 436] on p "4)" at bounding box center [722, 425] width 829 height 22
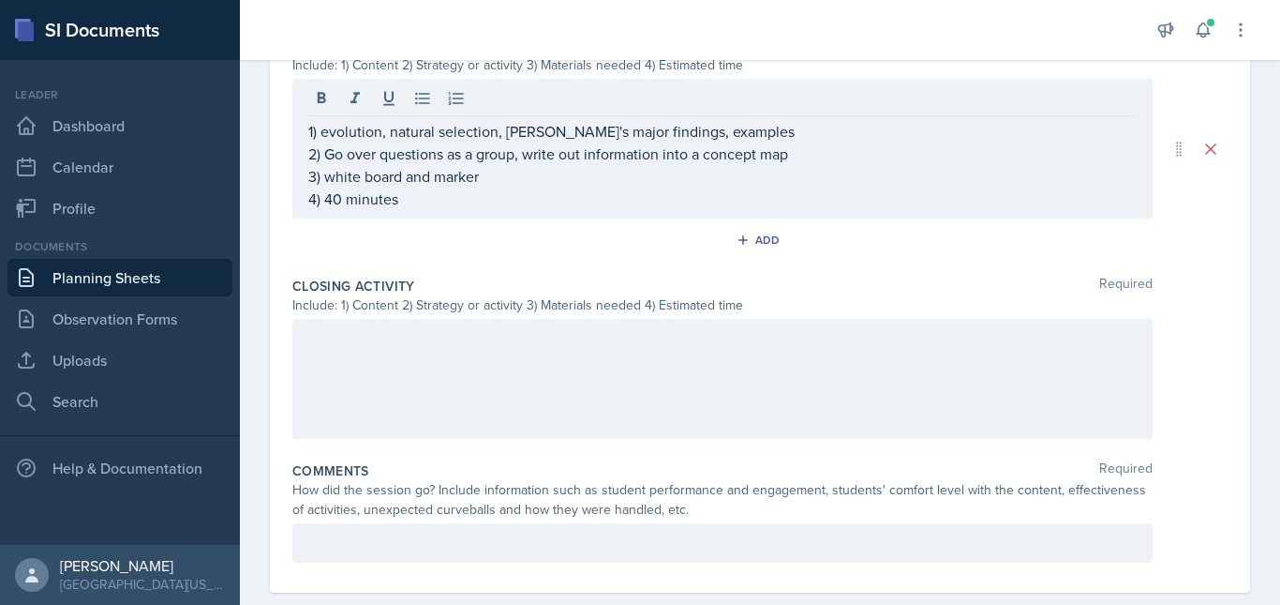
click at [399, 382] on div at bounding box center [722, 379] width 861 height 120
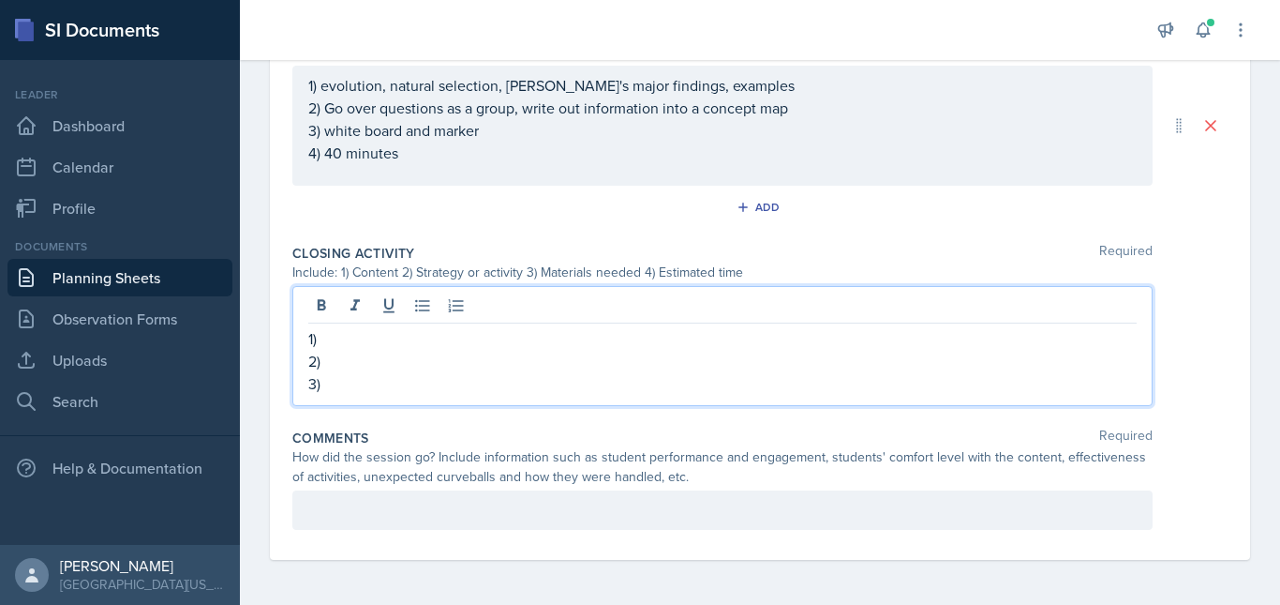
scroll to position [929, 0]
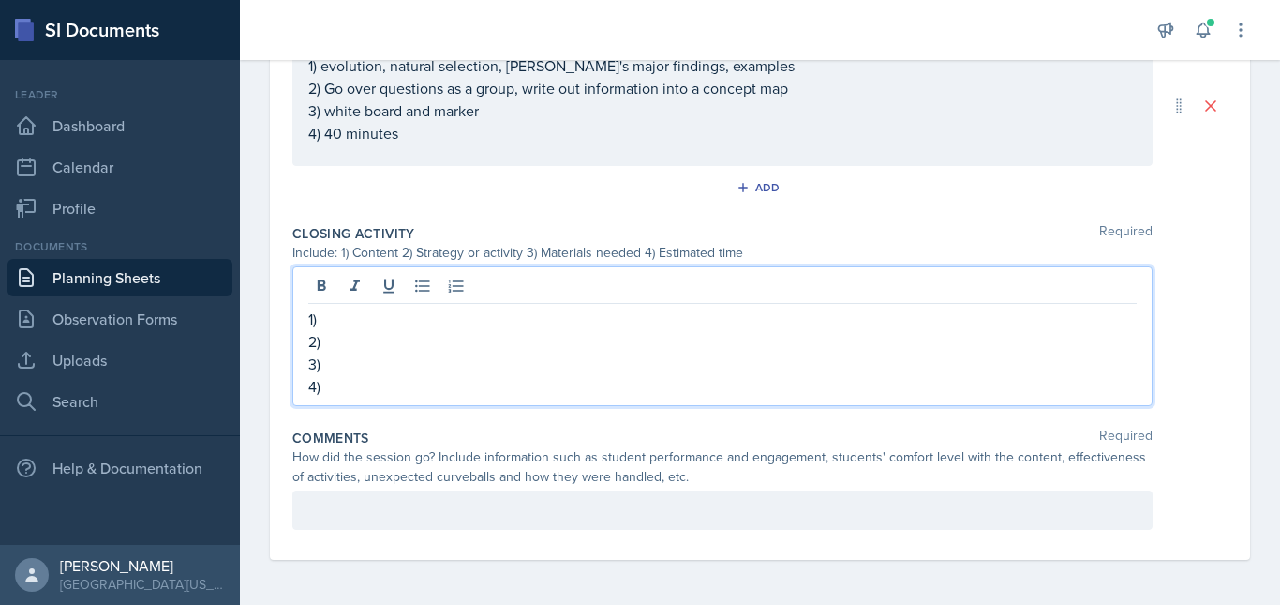
click at [360, 317] on p "1)" at bounding box center [722, 318] width 829 height 22
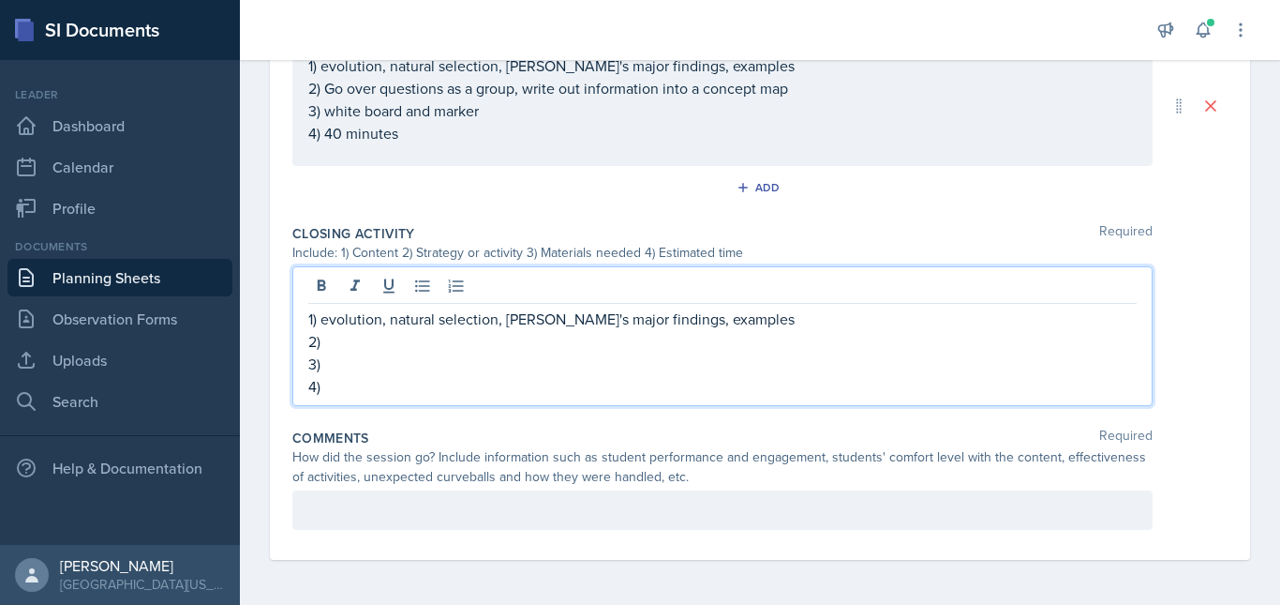
click at [349, 337] on p "2)" at bounding box center [722, 341] width 829 height 22
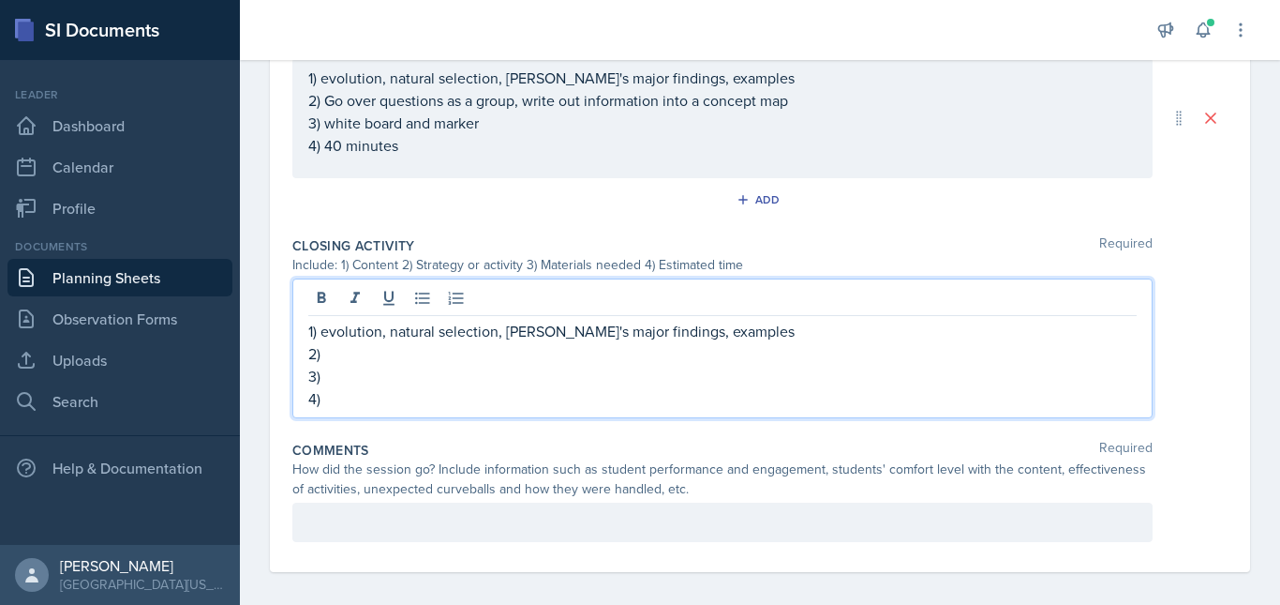
scroll to position [916, 0]
click at [801, 360] on p "2) one minute paper, compare information they retained to concept map" at bounding box center [722, 354] width 829 height 22
click at [356, 378] on p "3)" at bounding box center [722, 377] width 829 height 22
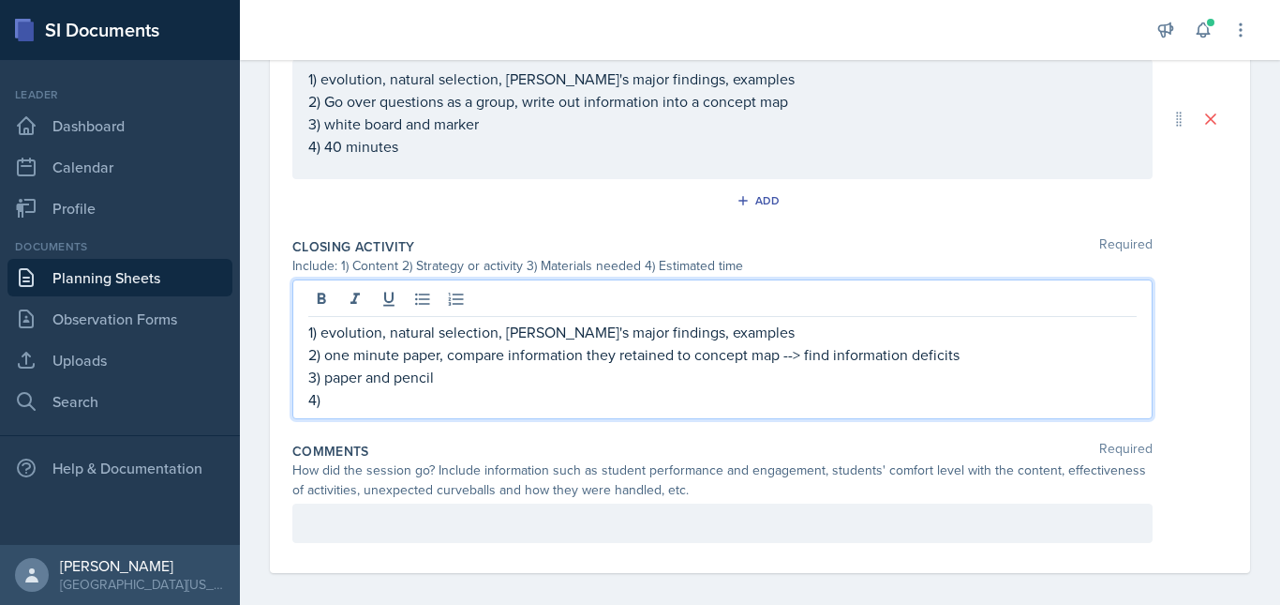
click at [357, 409] on p "4)" at bounding box center [722, 399] width 829 height 22
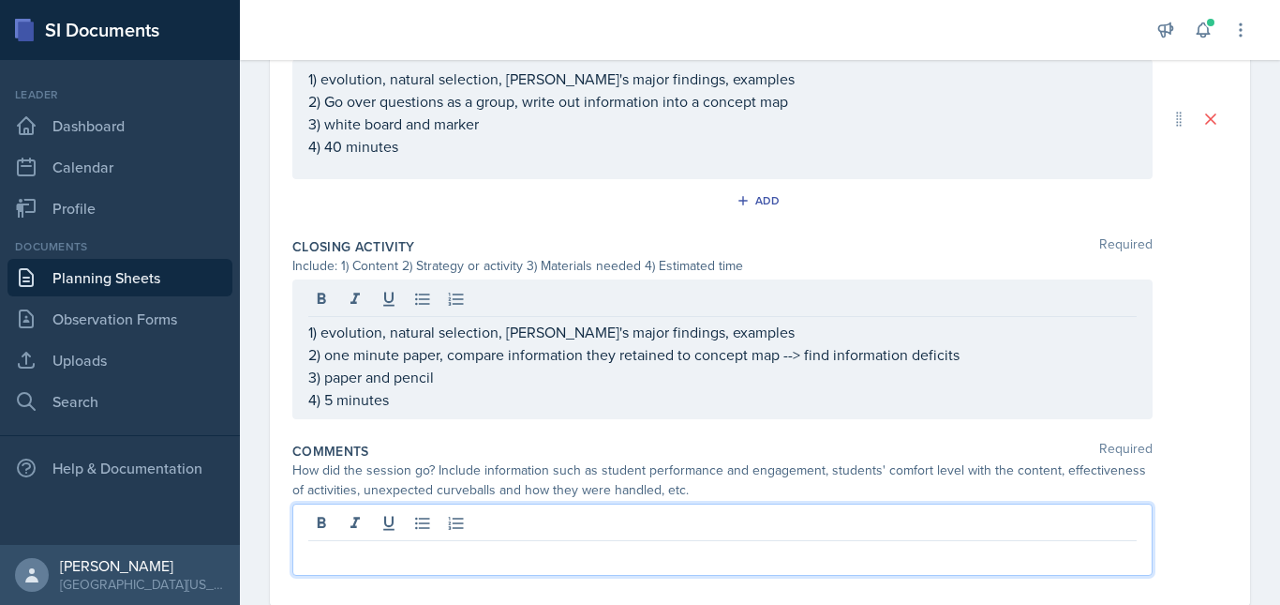
click at [322, 516] on div at bounding box center [722, 539] width 861 height 72
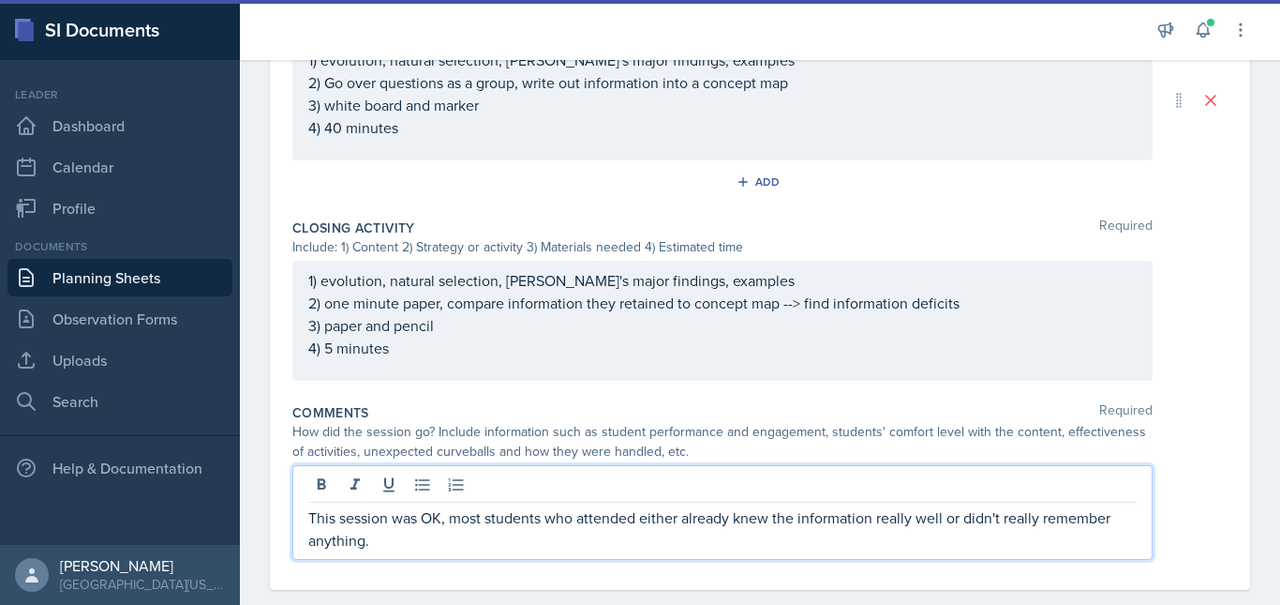
scroll to position [937, 0]
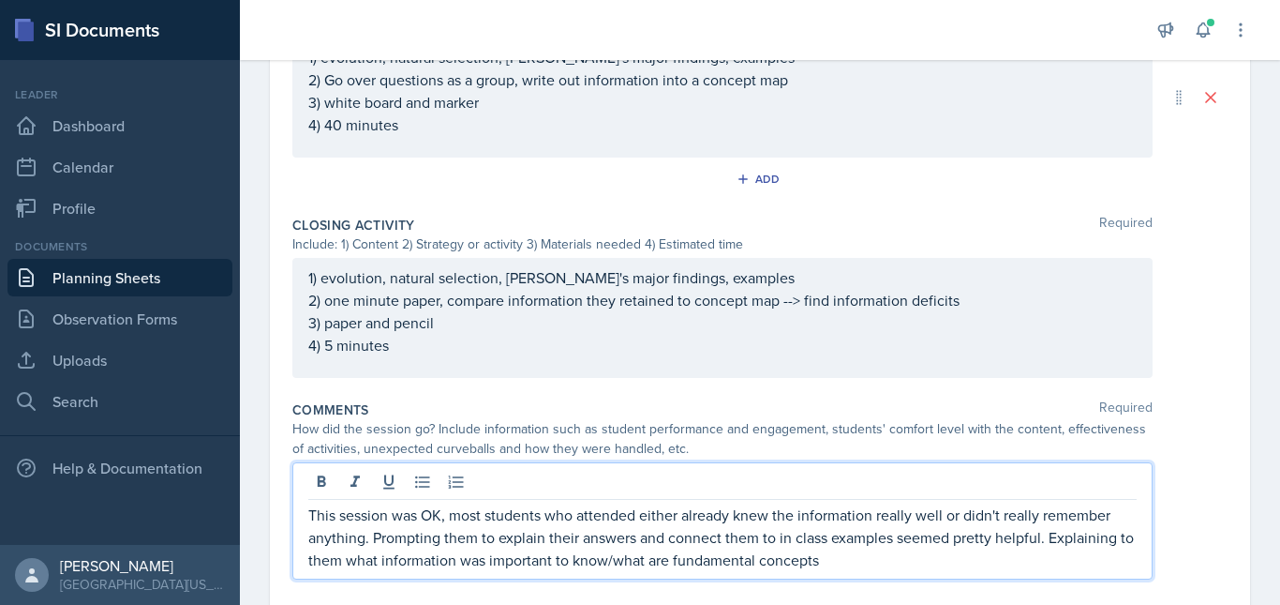
click at [854, 560] on p "This session was OK, most students who attended either already knew the informa…" at bounding box center [722, 536] width 829 height 67
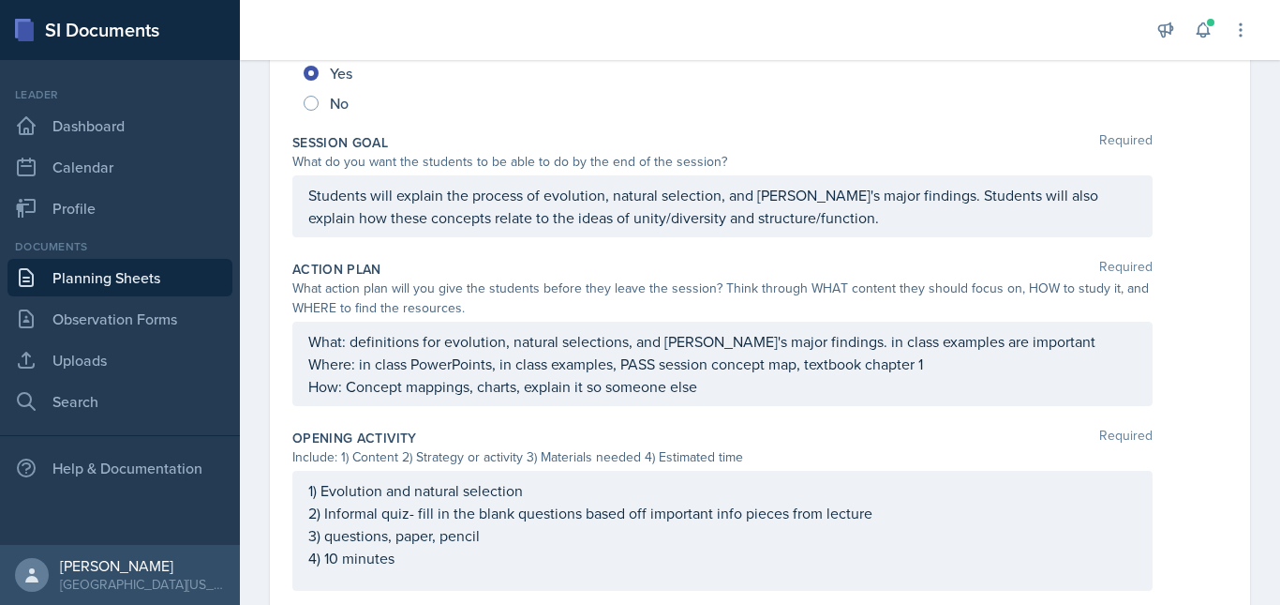
scroll to position [0, 0]
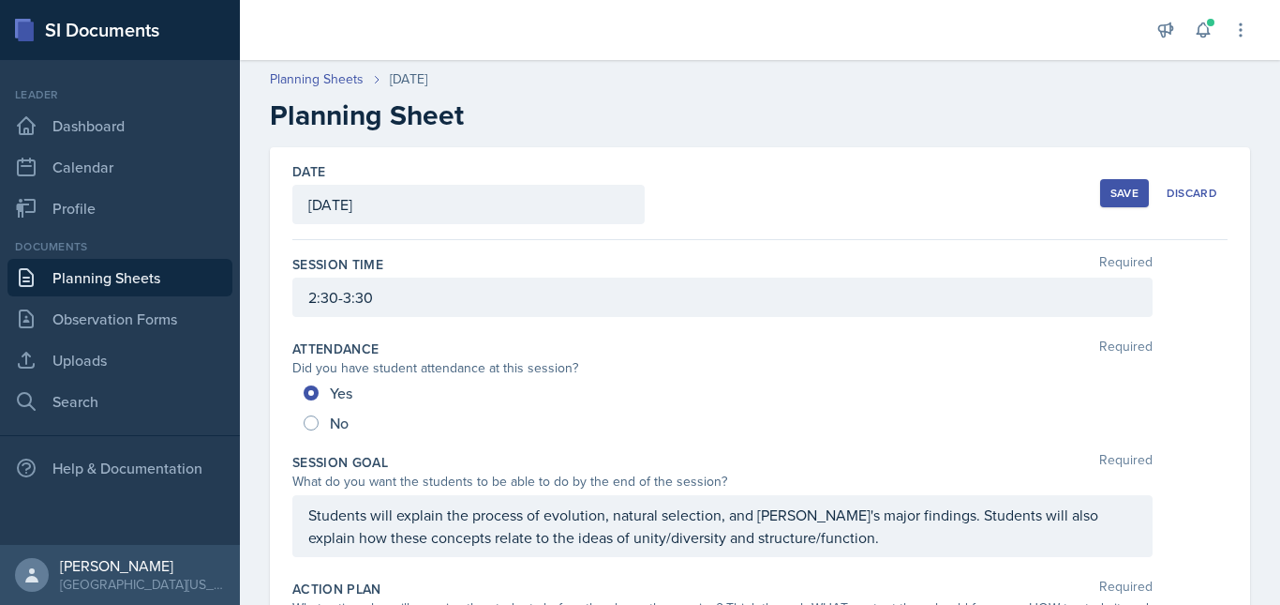
click at [1117, 191] on div "Save" at bounding box center [1125, 193] width 28 height 15
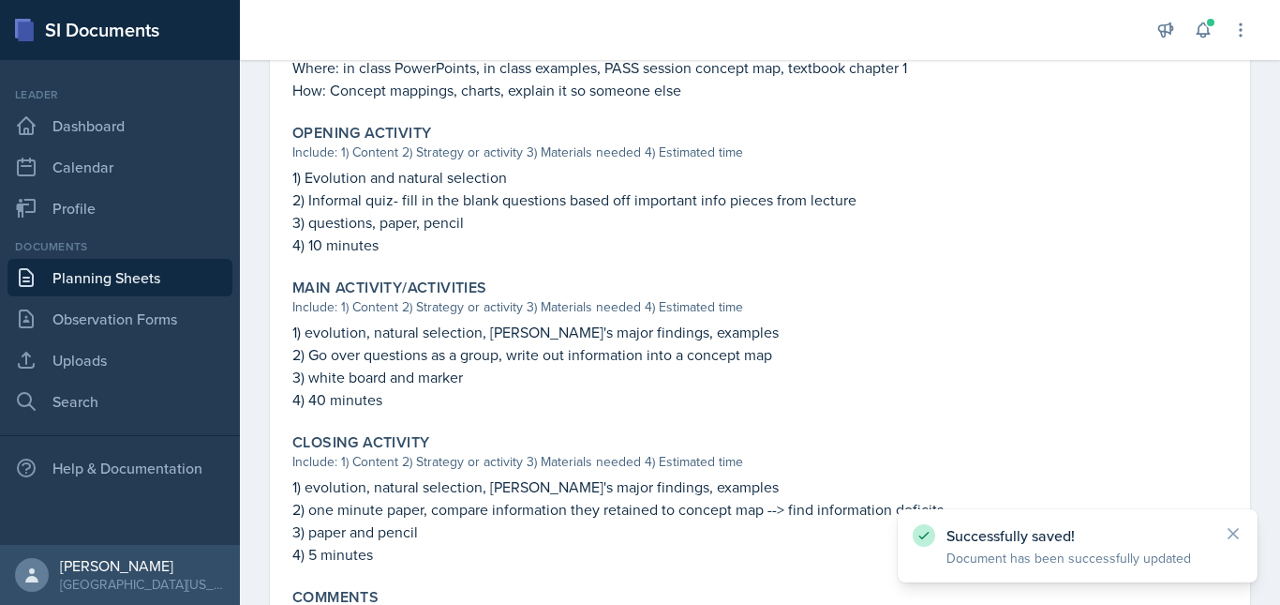
scroll to position [820, 0]
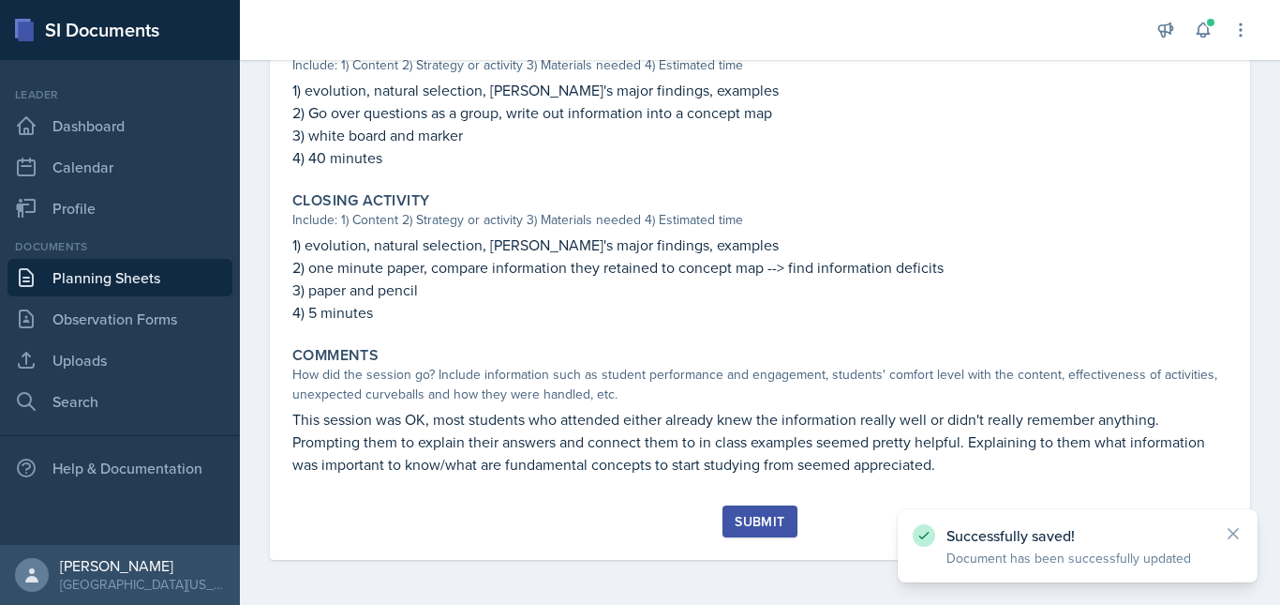
click at [746, 516] on div "Submit" at bounding box center [760, 521] width 50 height 15
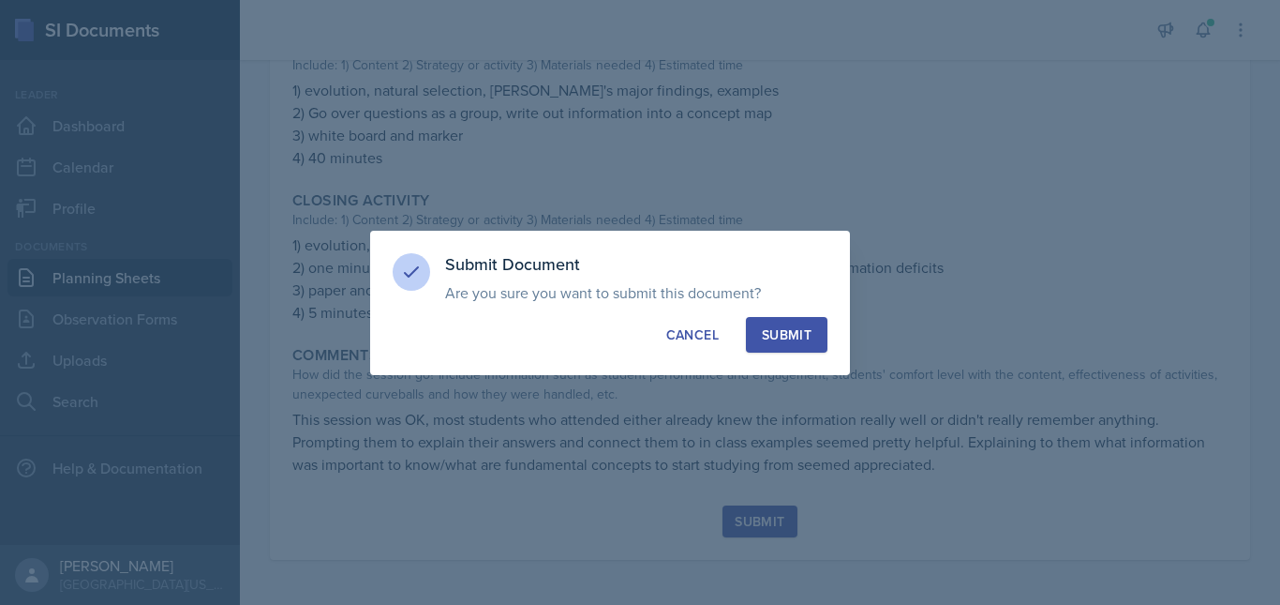
click at [810, 339] on div "Submit" at bounding box center [787, 334] width 50 height 19
radio input "true"
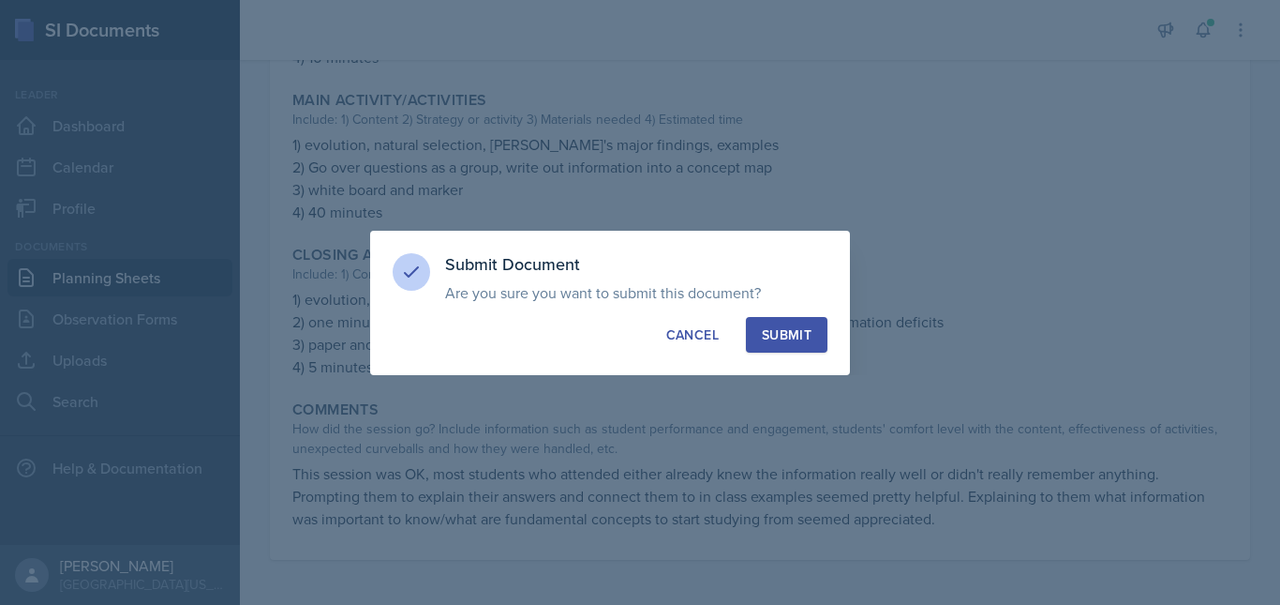
scroll to position [766, 0]
